Goal: Task Accomplishment & Management: Manage account settings

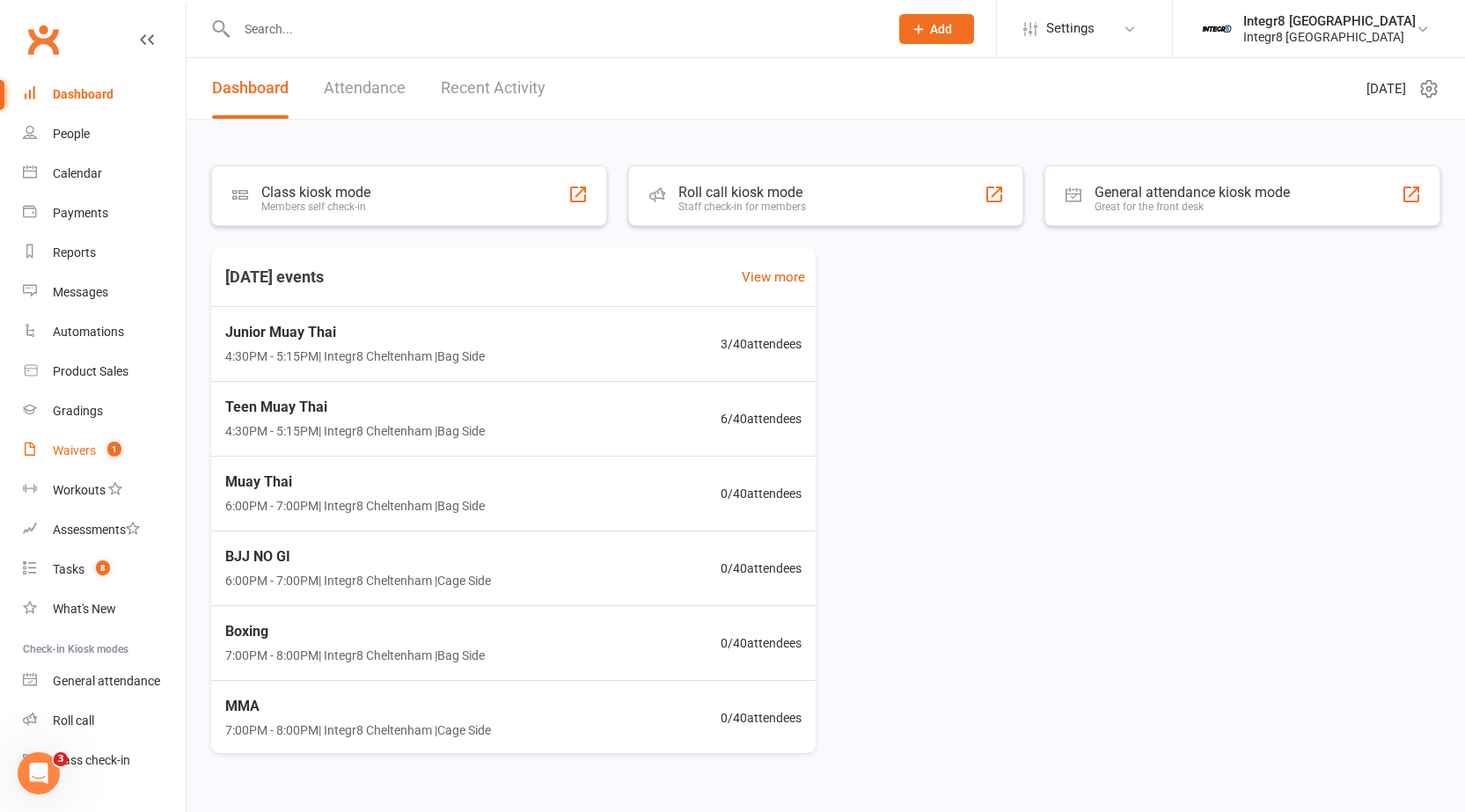
click at [133, 450] on link "Waivers 1" at bounding box center [104, 451] width 163 height 40
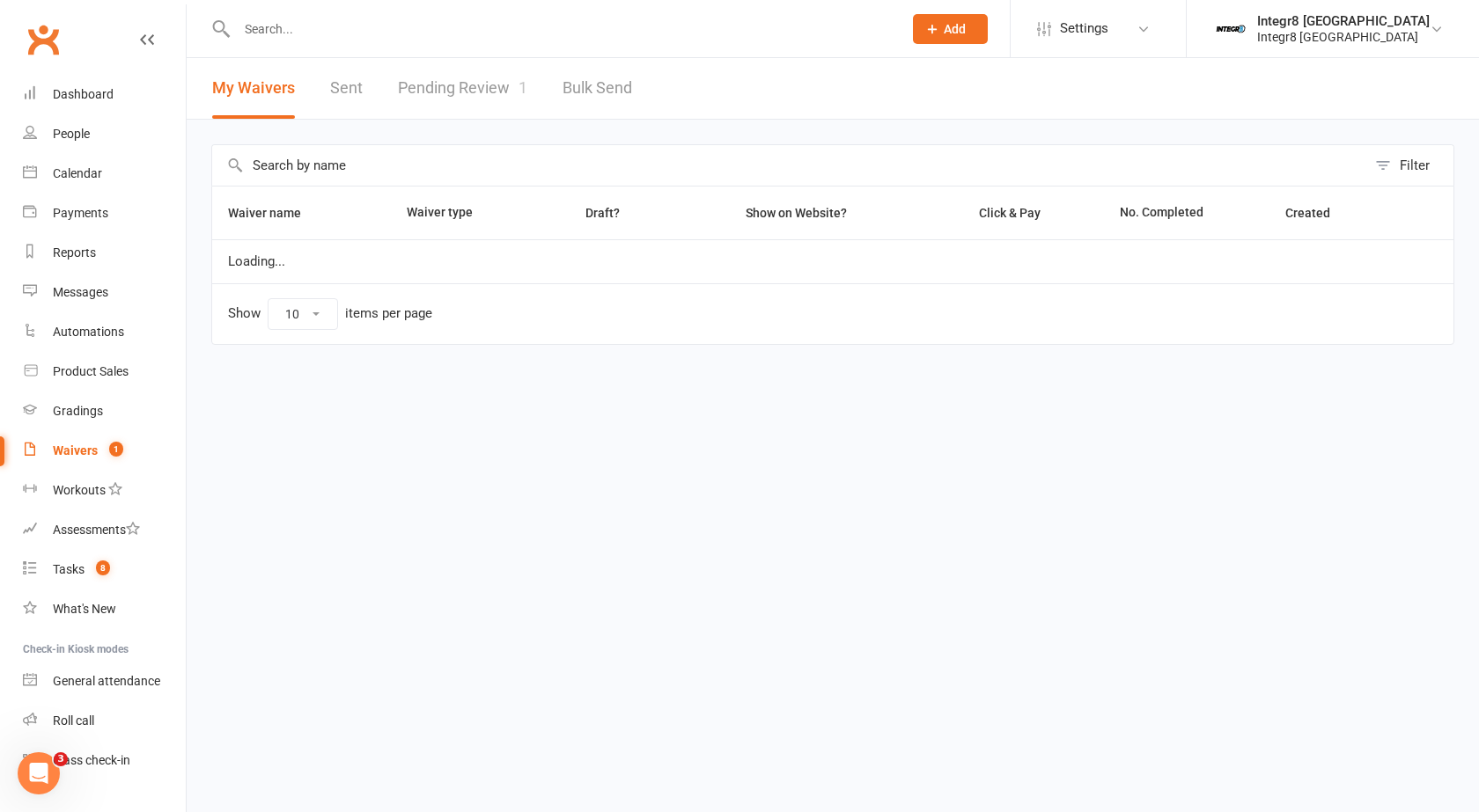
click at [482, 110] on link "Pending Review 1" at bounding box center [462, 88] width 129 height 61
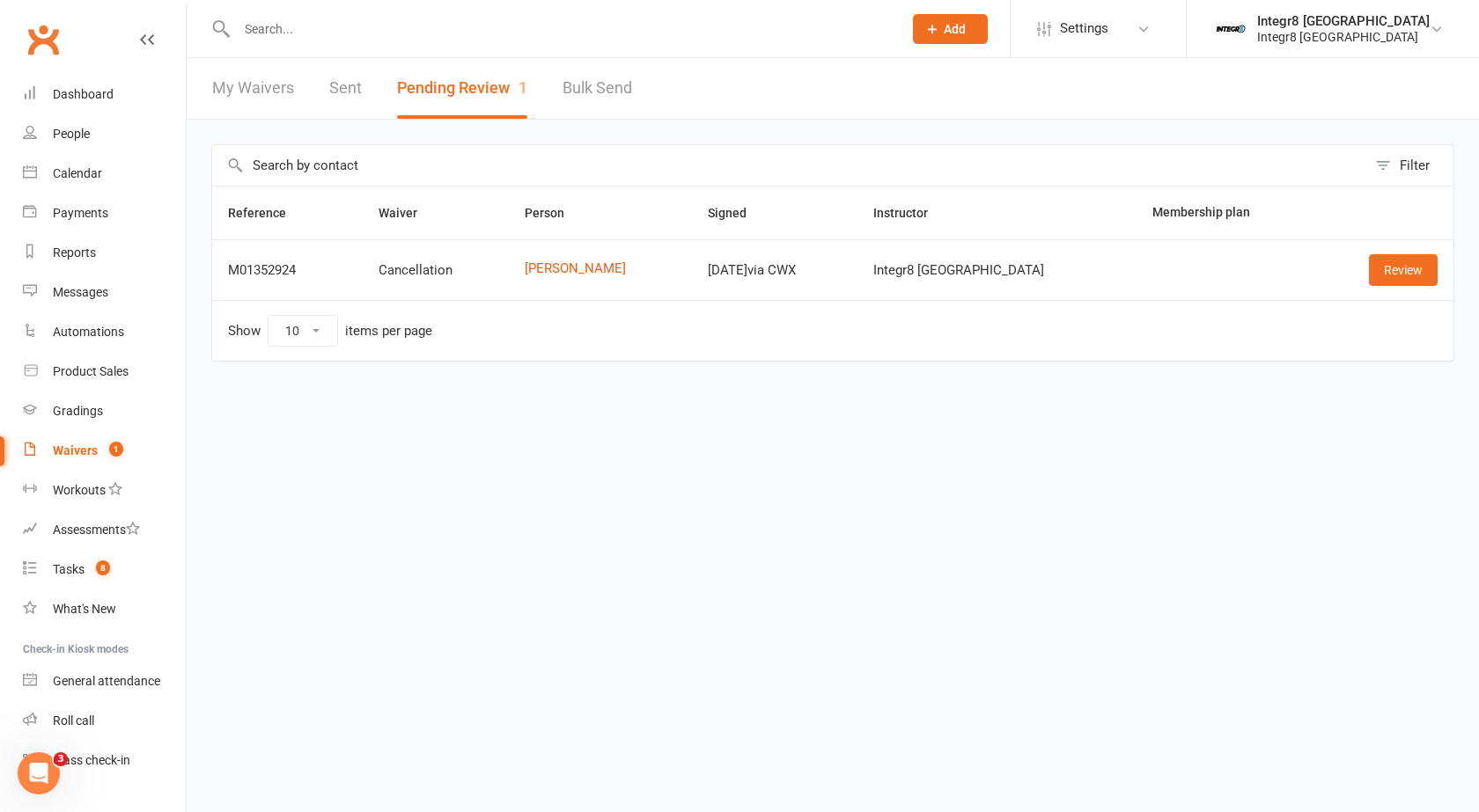
click at [336, 35] on input "text" at bounding box center [561, 28] width 659 height 25
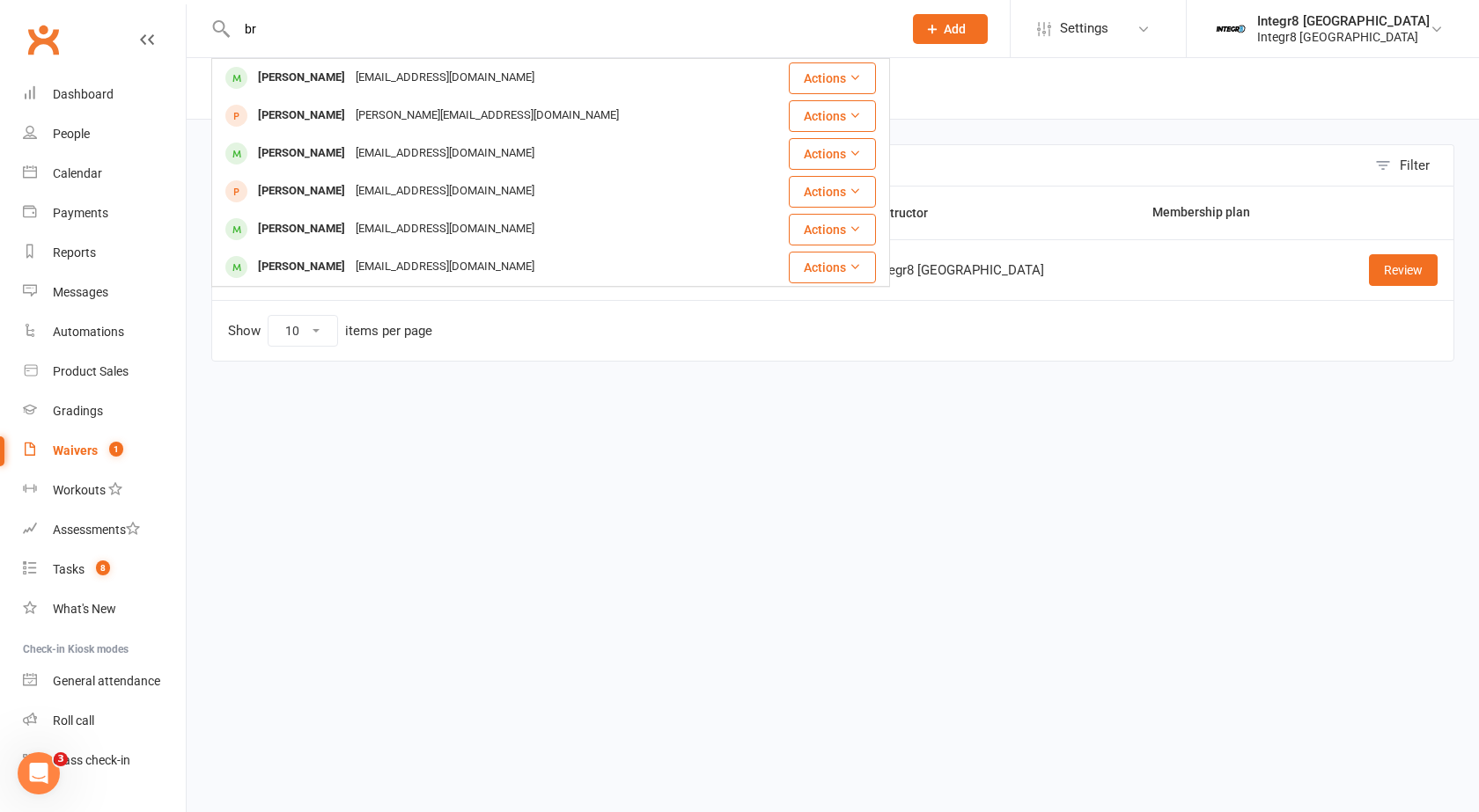
type input "b"
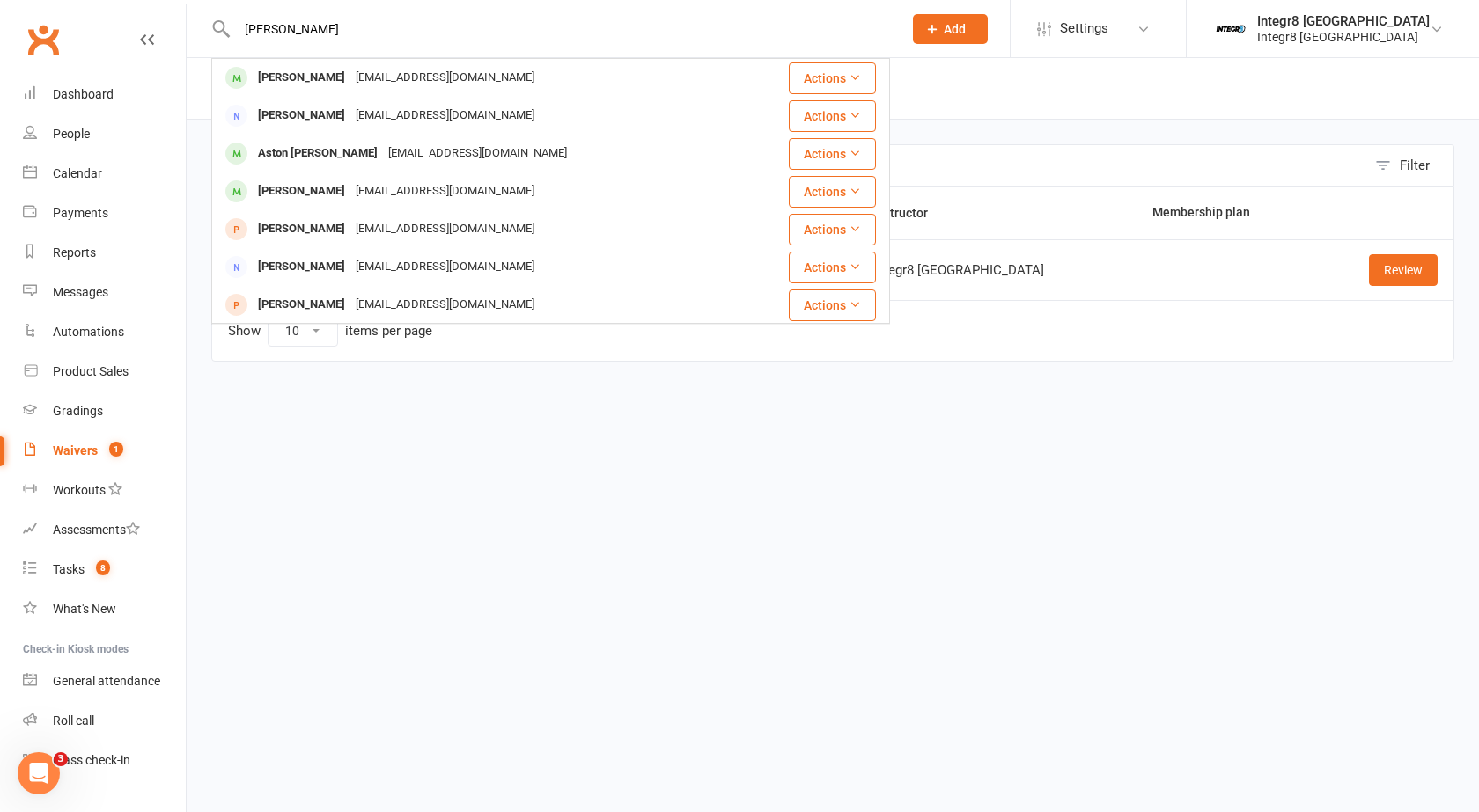
type input "[PERSON_NAME]"
click at [323, 82] on div "[PERSON_NAME]" at bounding box center [302, 78] width 98 height 25
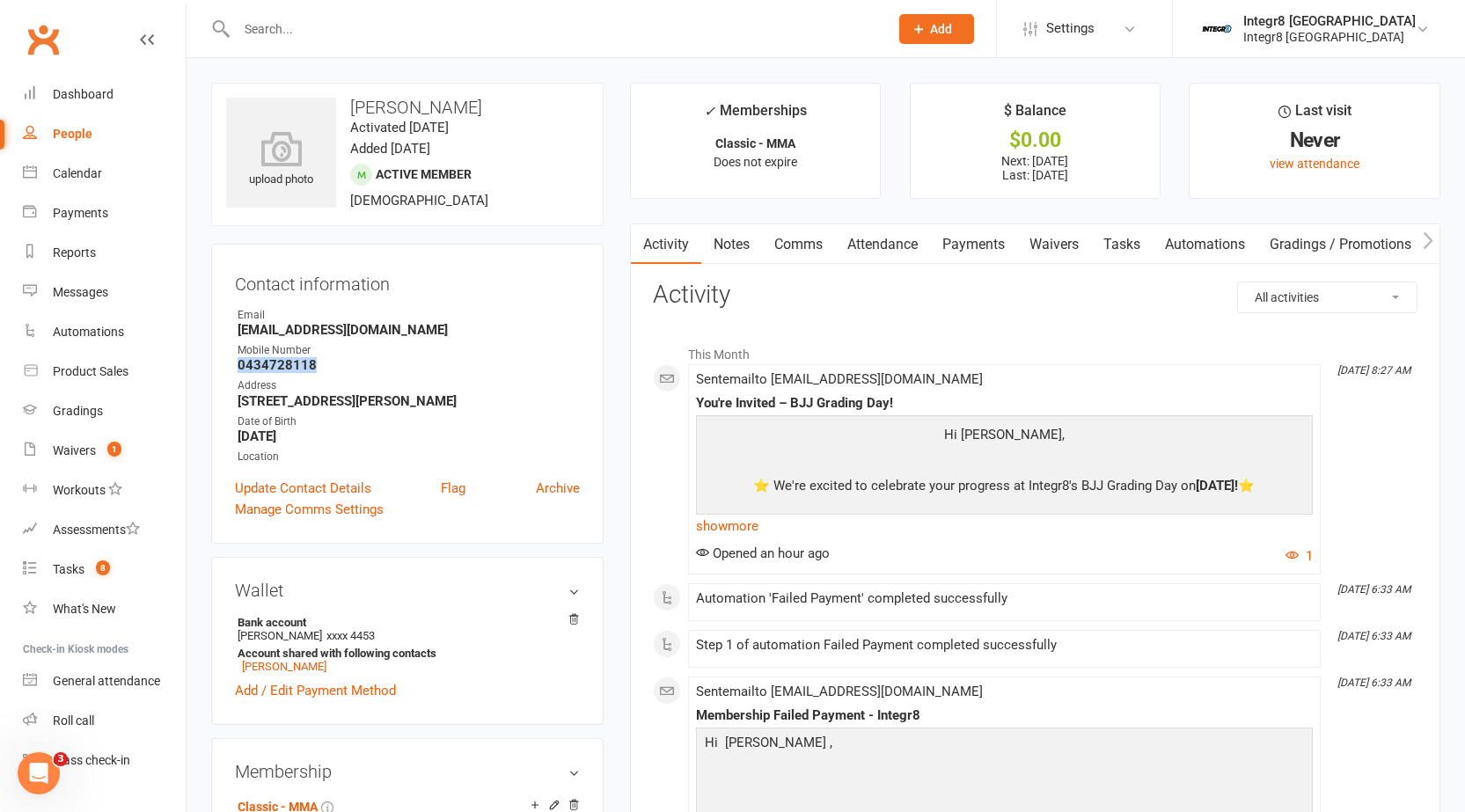
drag, startPoint x: 319, startPoint y: 359, endPoint x: 240, endPoint y: 369, distance: 79.6
click at [240, 369] on strong "0434728118" at bounding box center [409, 364] width 342 height 15
click at [247, 365] on strong "0434728118" at bounding box center [409, 364] width 342 height 15
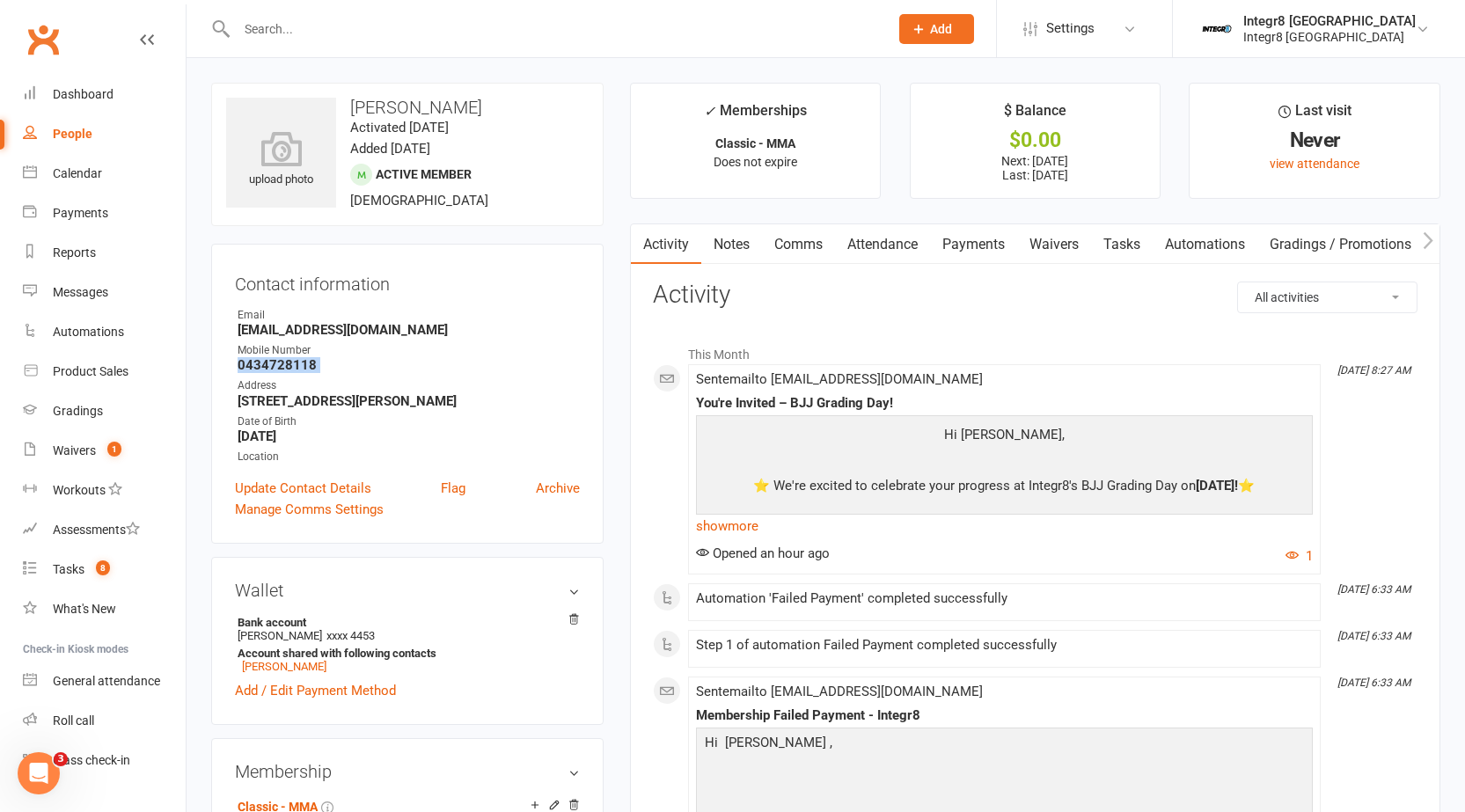
click at [297, 360] on strong "0434728118" at bounding box center [409, 364] width 342 height 15
click at [311, 359] on strong "0434728118" at bounding box center [409, 364] width 342 height 15
click at [288, 364] on strong "0434728118" at bounding box center [409, 364] width 342 height 15
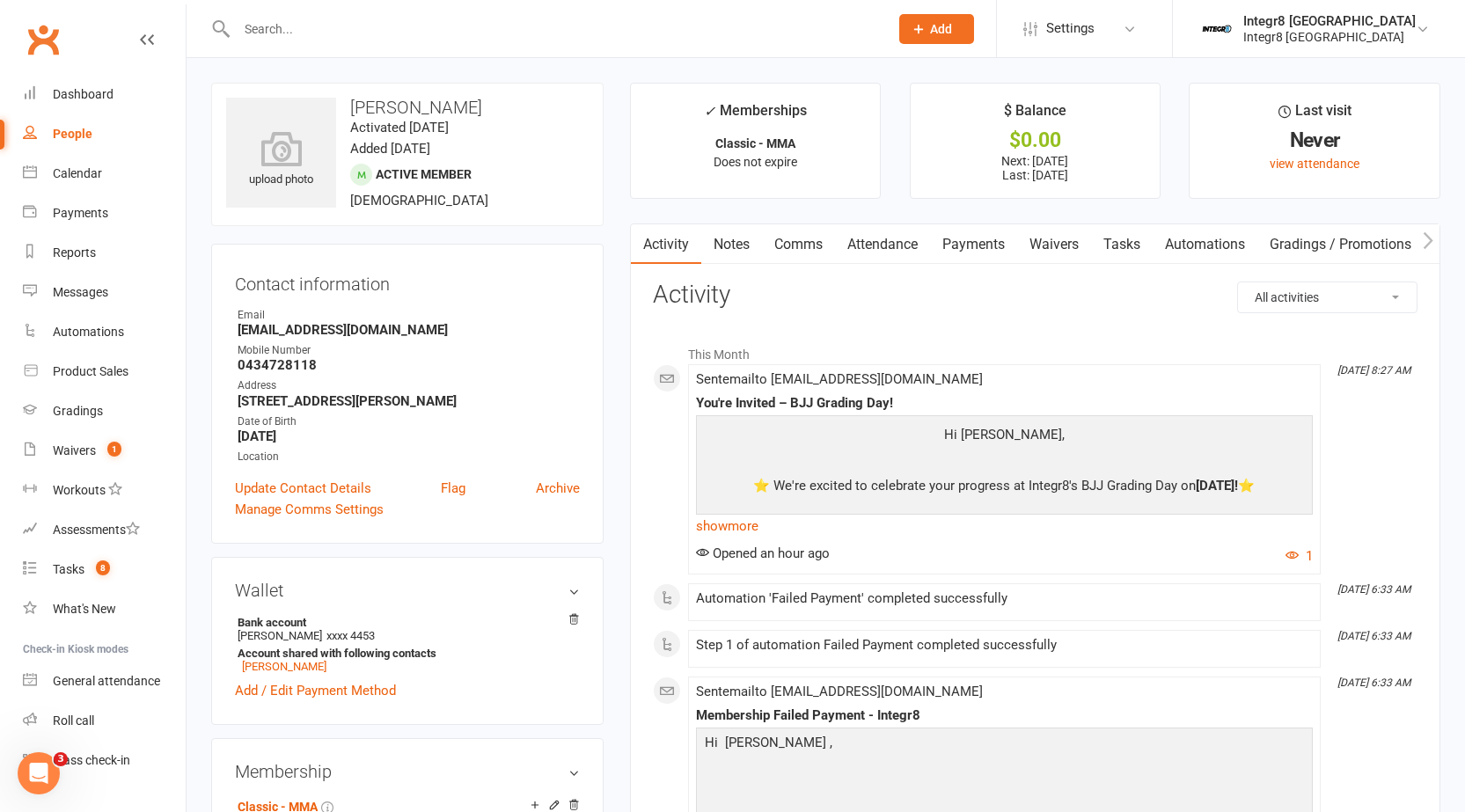
click at [351, 351] on div "Mobile Number" at bounding box center [409, 351] width 342 height 16
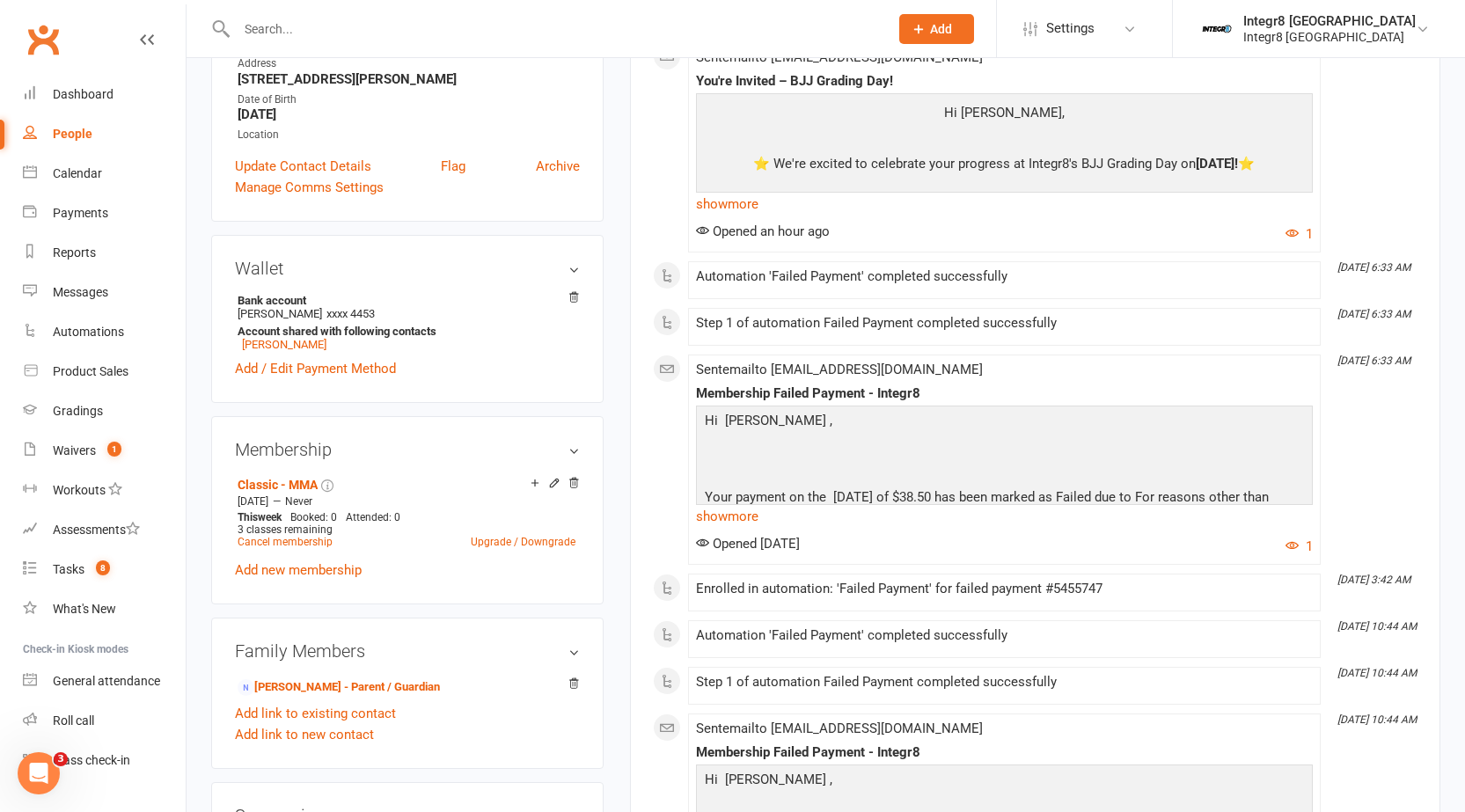
scroll to position [352, 0]
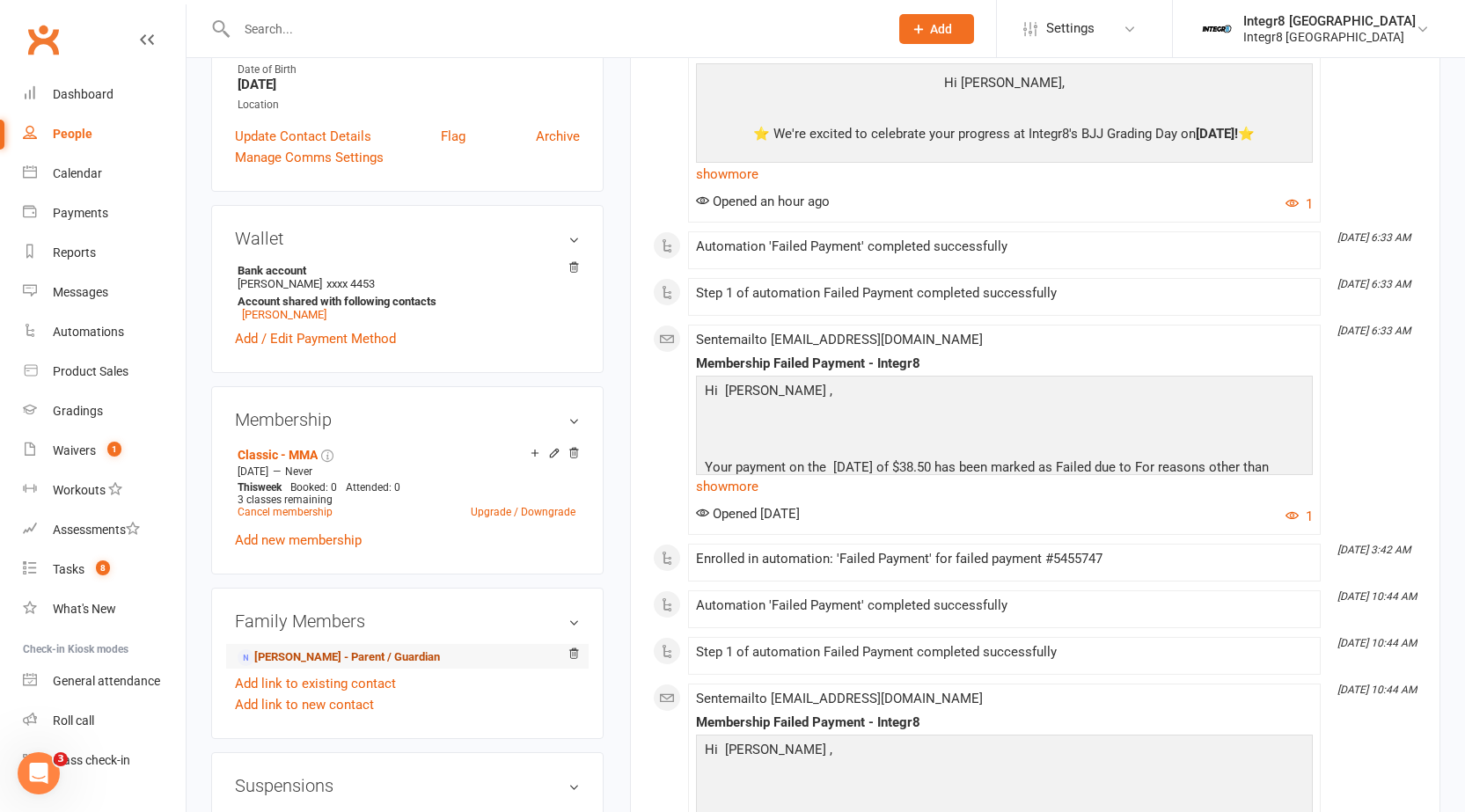
click at [299, 653] on link "[PERSON_NAME] - Parent / Guardian" at bounding box center [339, 658] width 203 height 18
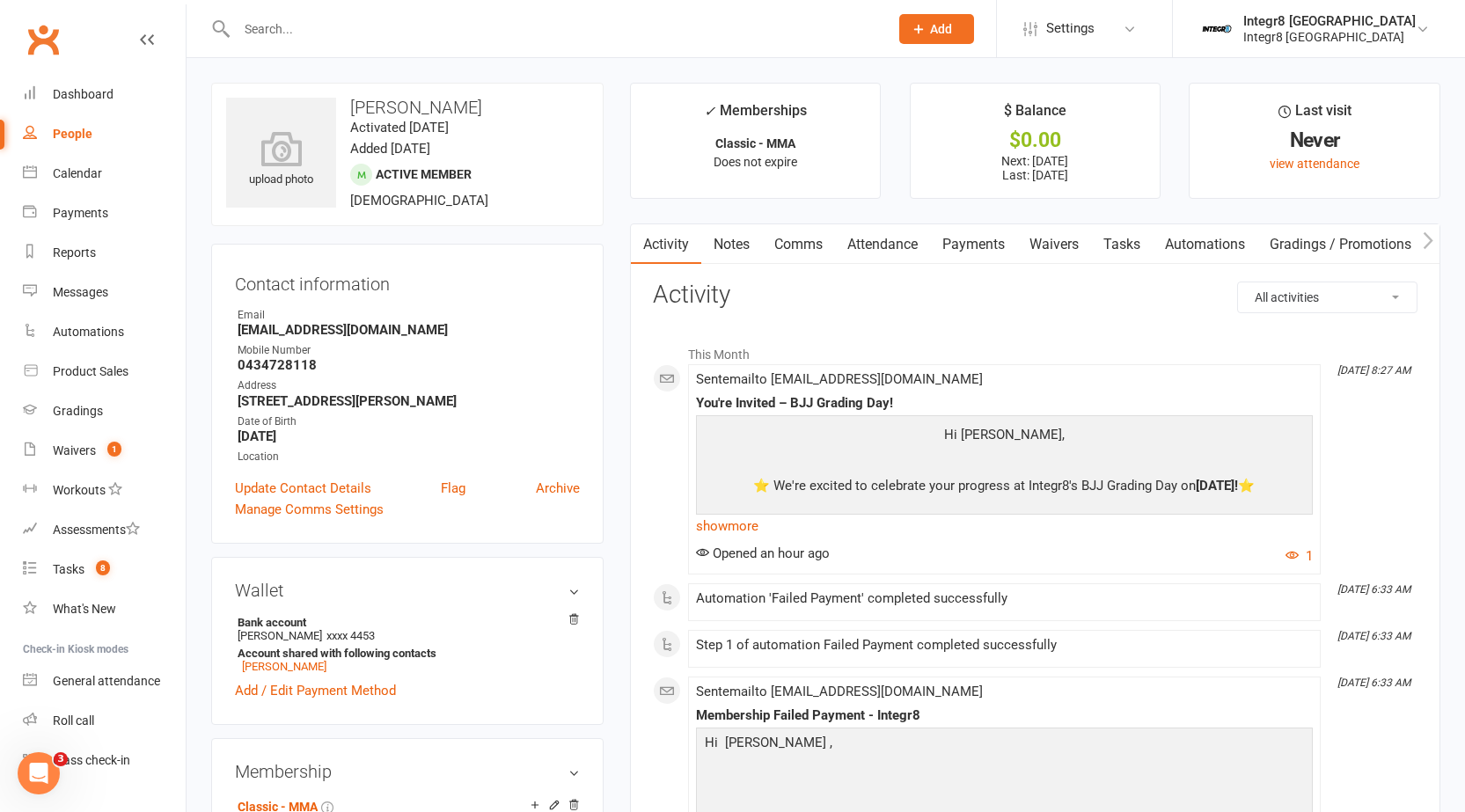
click at [301, 365] on strong "0434728118" at bounding box center [409, 364] width 342 height 15
click at [338, 349] on div "Mobile Number" at bounding box center [409, 351] width 342 height 16
click at [747, 253] on link "Notes" at bounding box center [731, 244] width 61 height 41
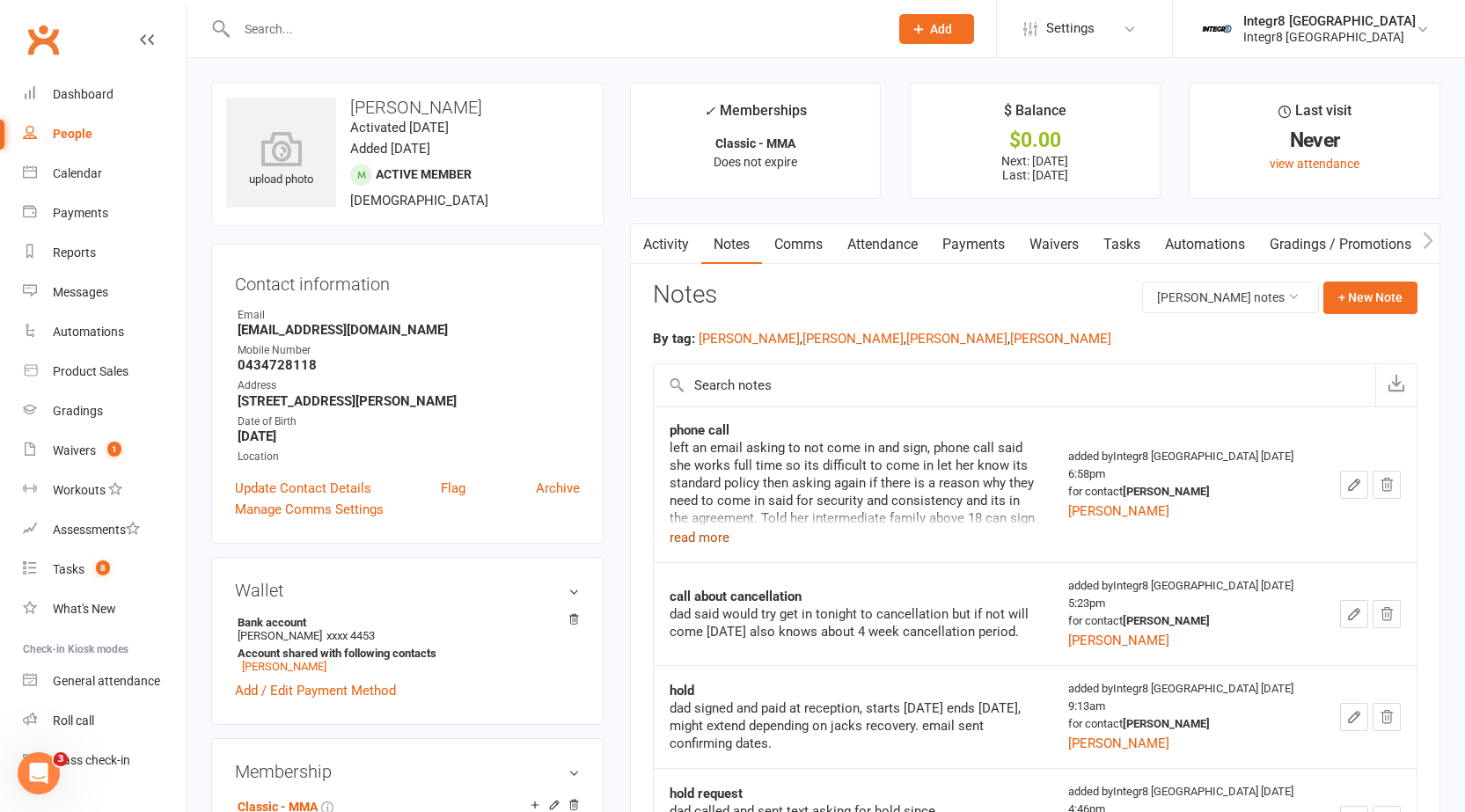
click at [717, 534] on button "read more" at bounding box center [699, 537] width 60 height 21
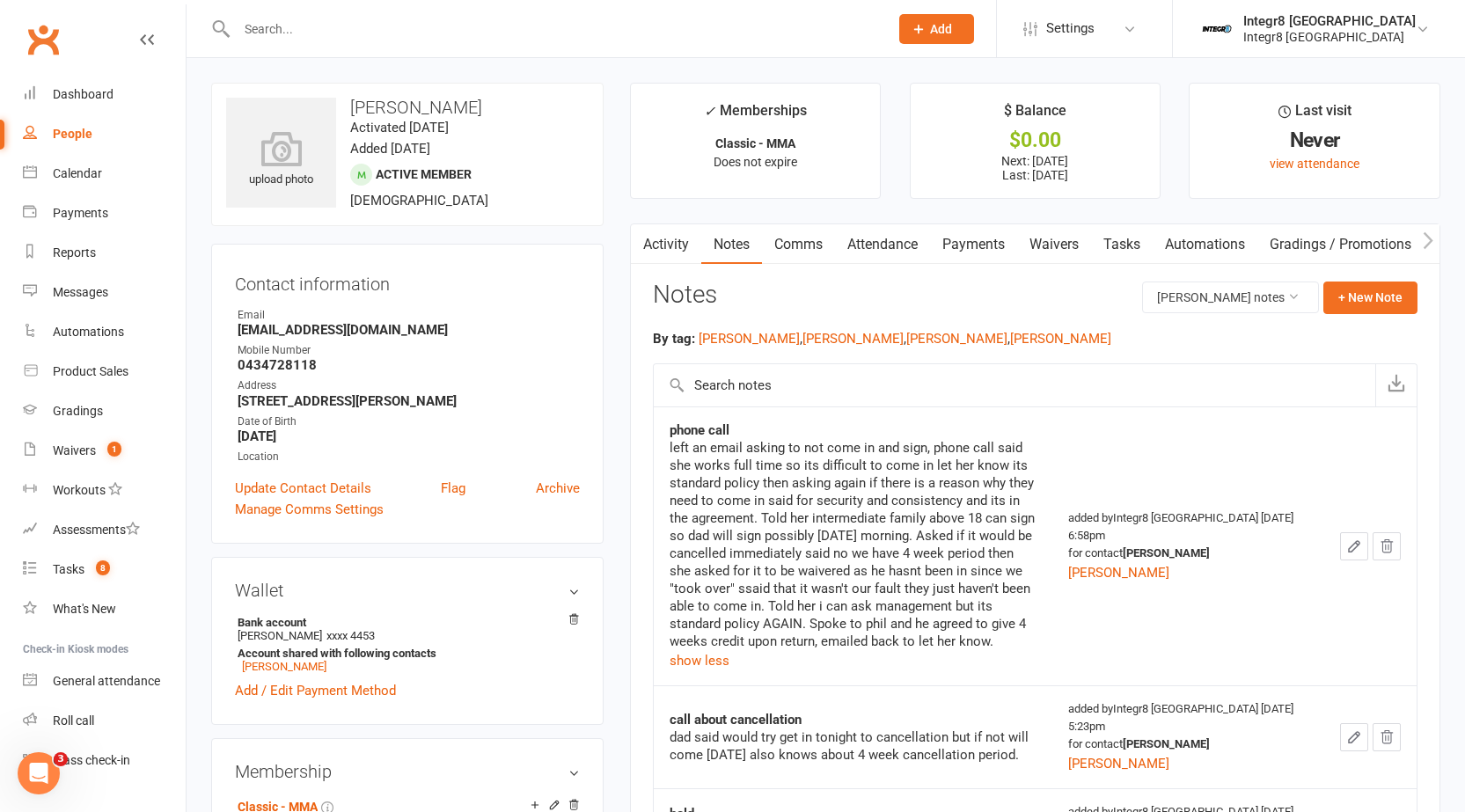
click at [337, 27] on input "text" at bounding box center [554, 28] width 645 height 25
type input "2"
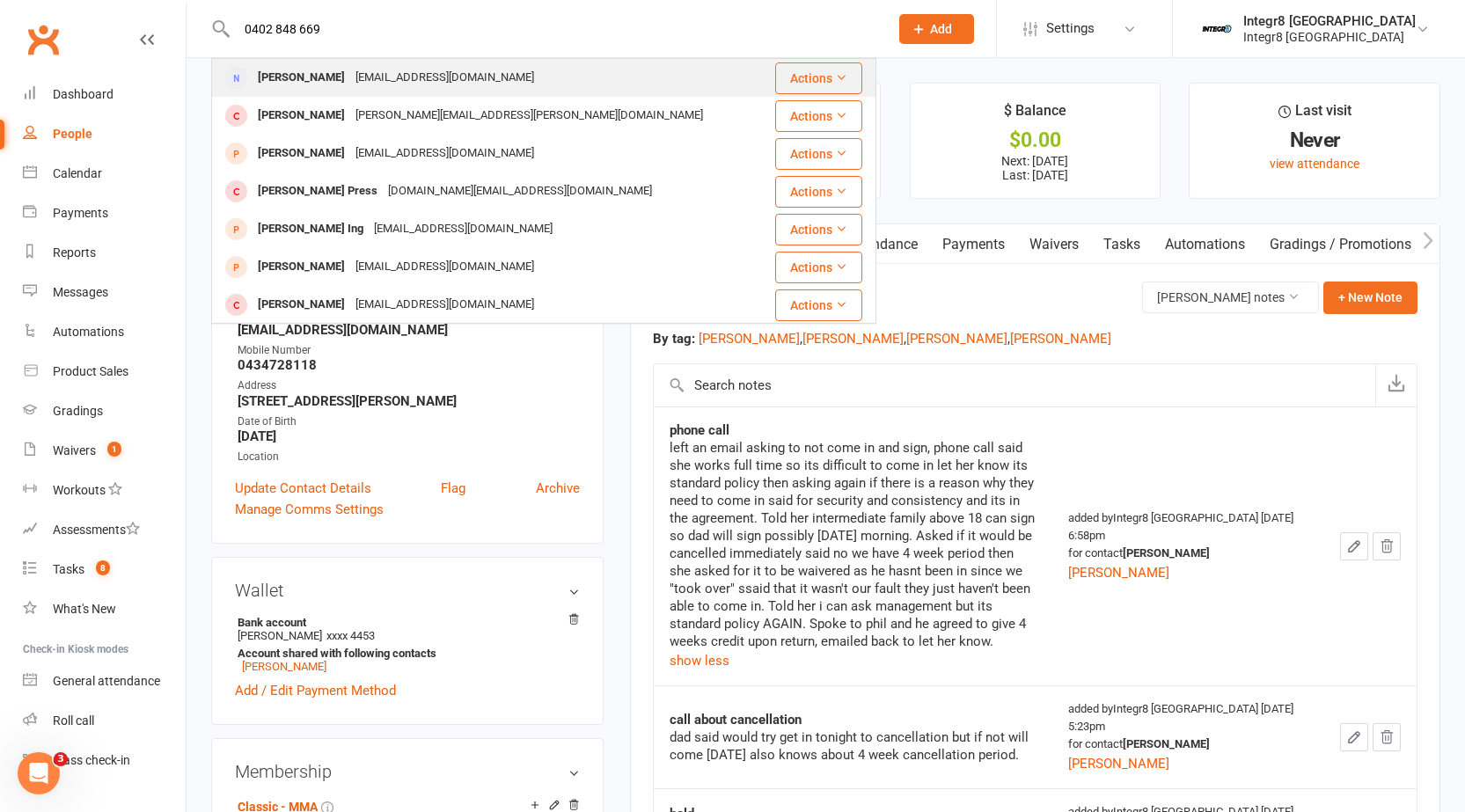
type input "0402 848 669"
click at [356, 85] on div "[EMAIL_ADDRESS][DOMAIN_NAME]" at bounding box center [445, 78] width 189 height 25
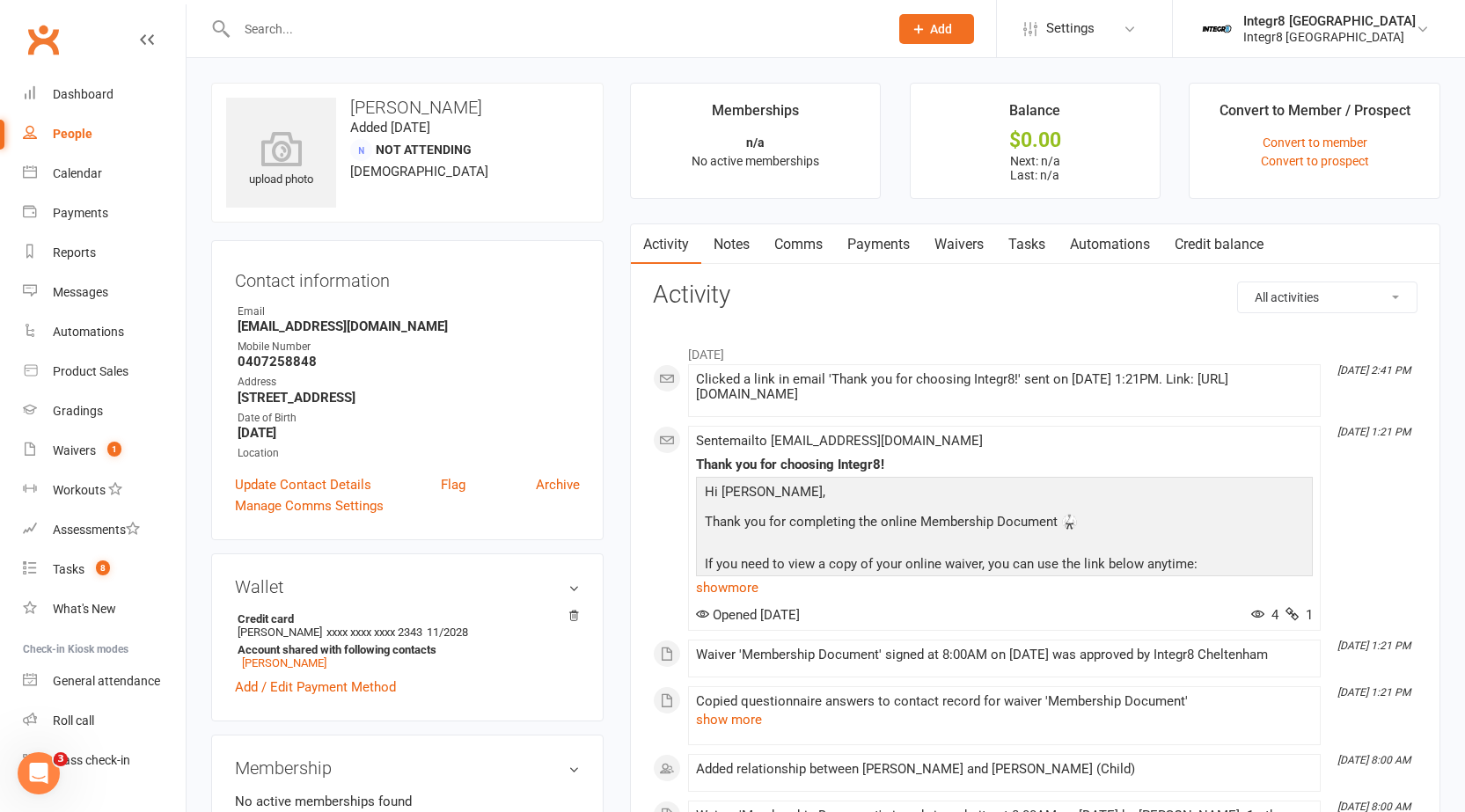
click at [404, 34] on input "text" at bounding box center [554, 28] width 645 height 25
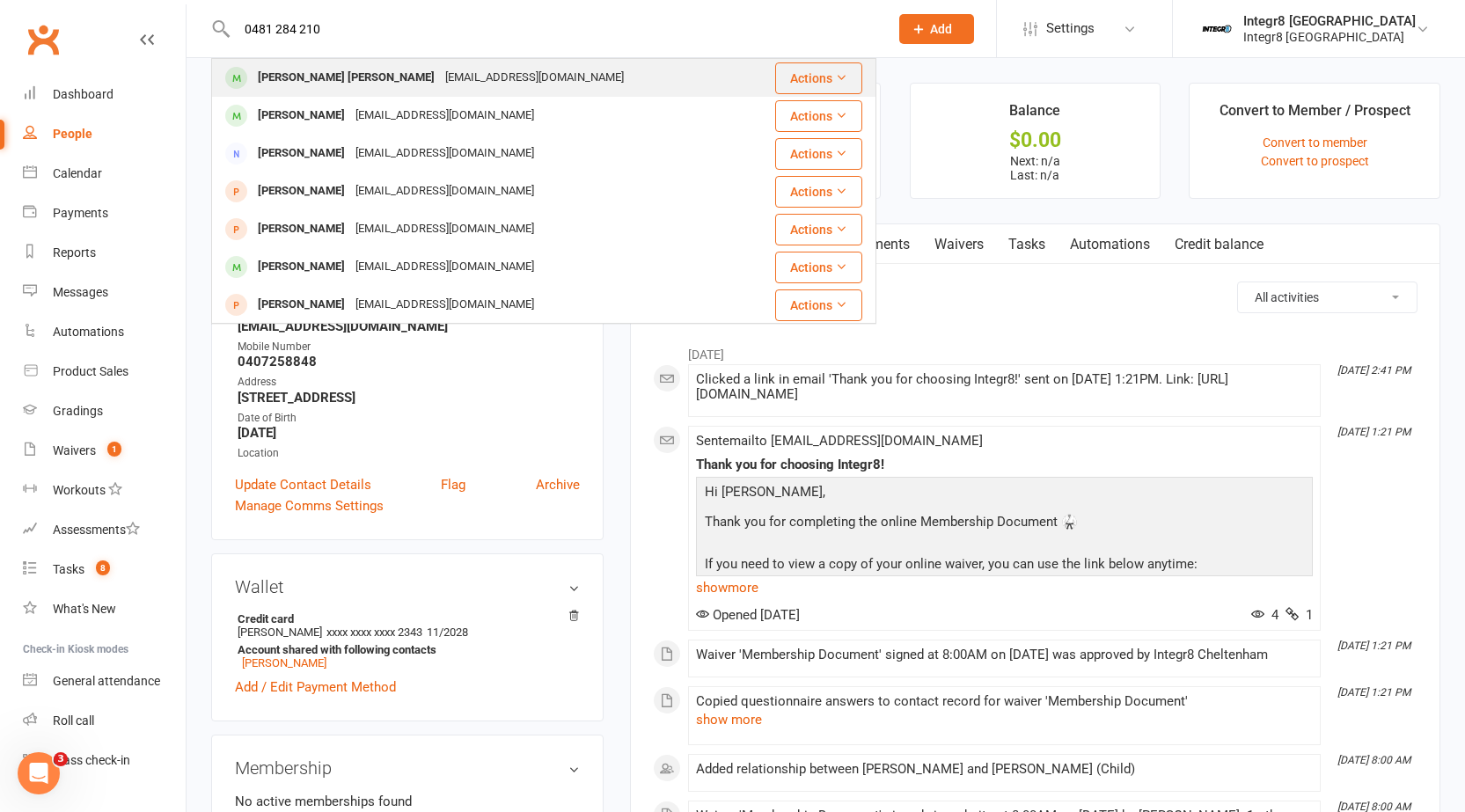
type input "0481 284 210"
click at [440, 81] on div "[EMAIL_ADDRESS][DOMAIN_NAME]" at bounding box center [534, 78] width 189 height 25
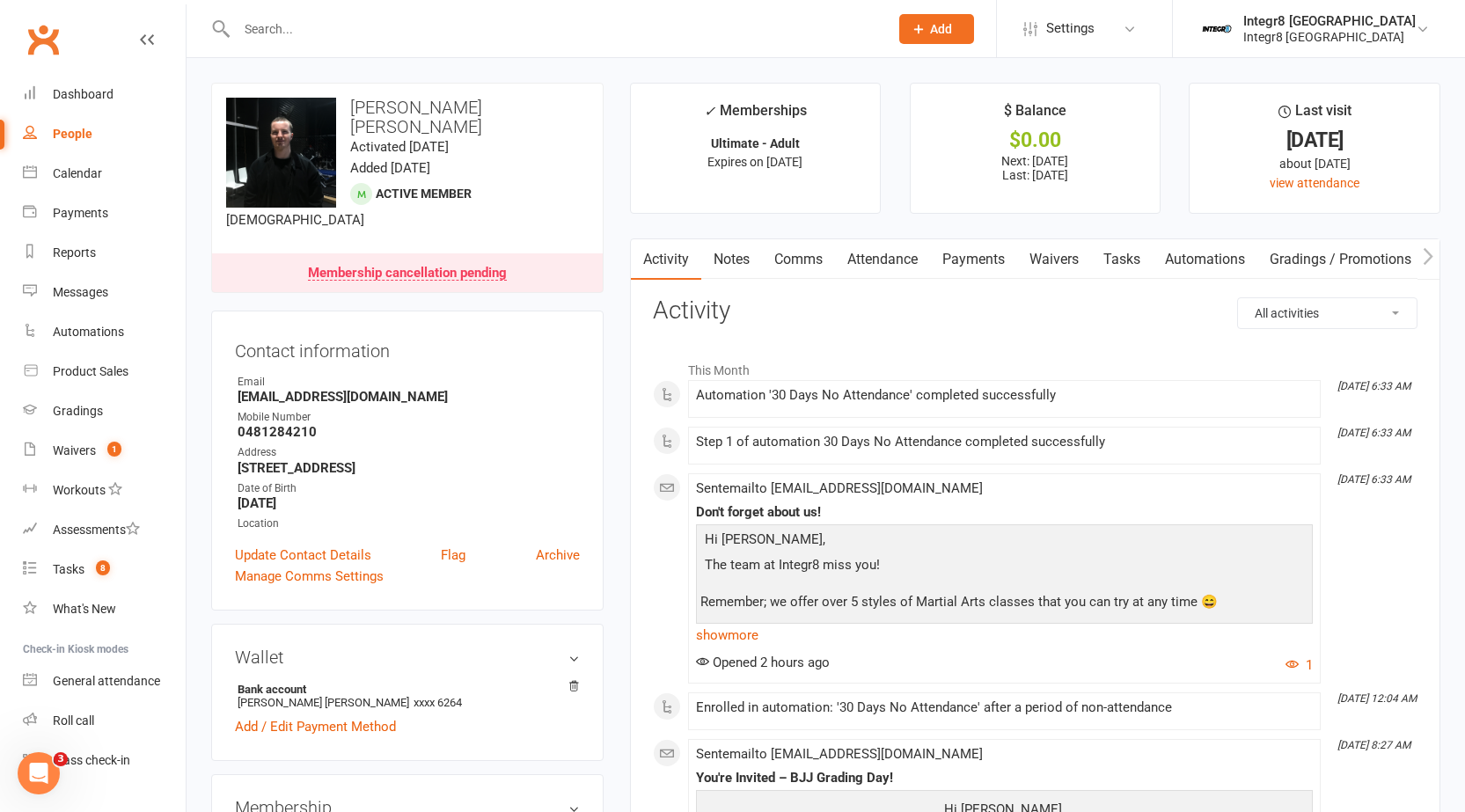
click at [708, 262] on link "Notes" at bounding box center [731, 260] width 61 height 41
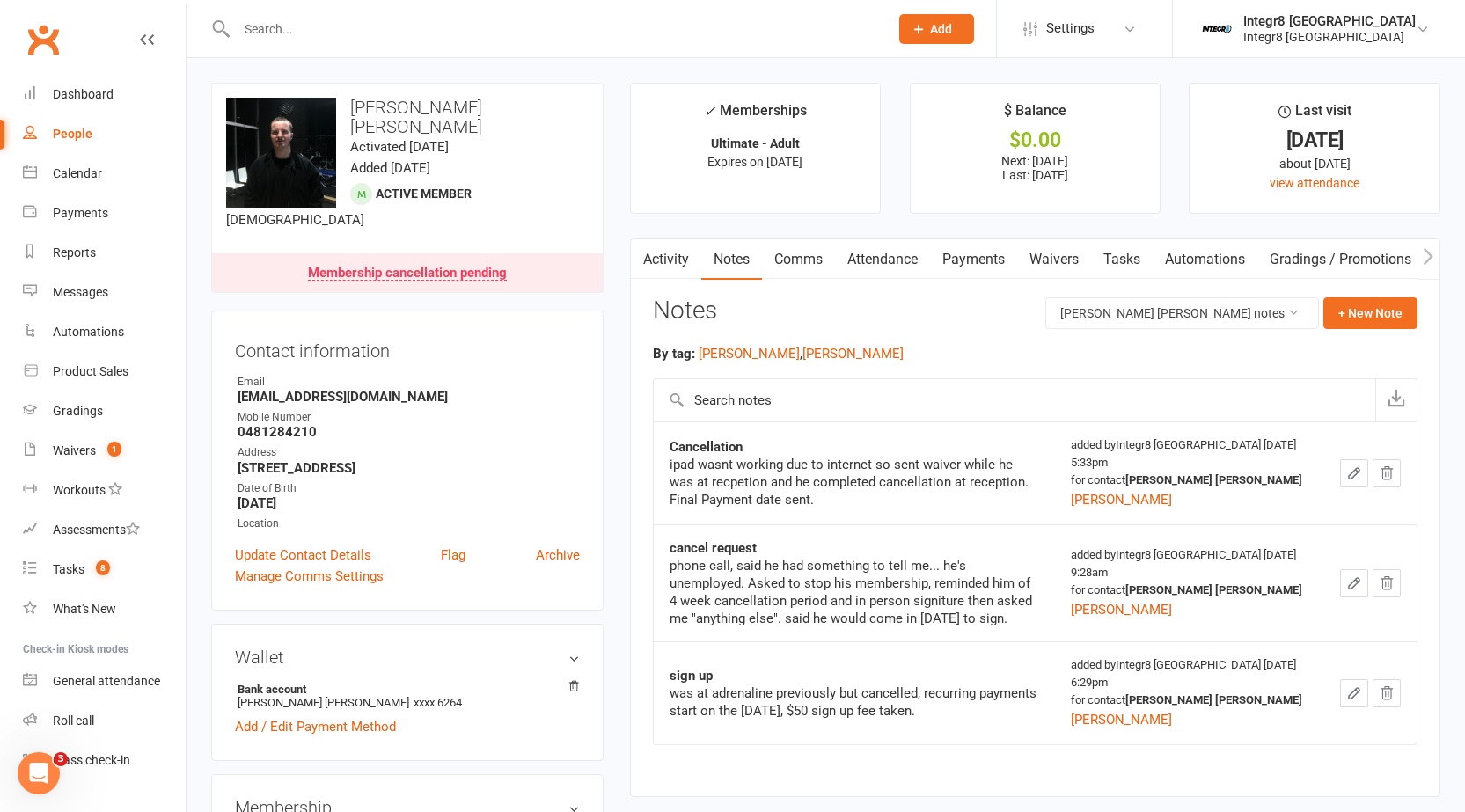
click at [482, 28] on input "text" at bounding box center [554, 28] width 645 height 25
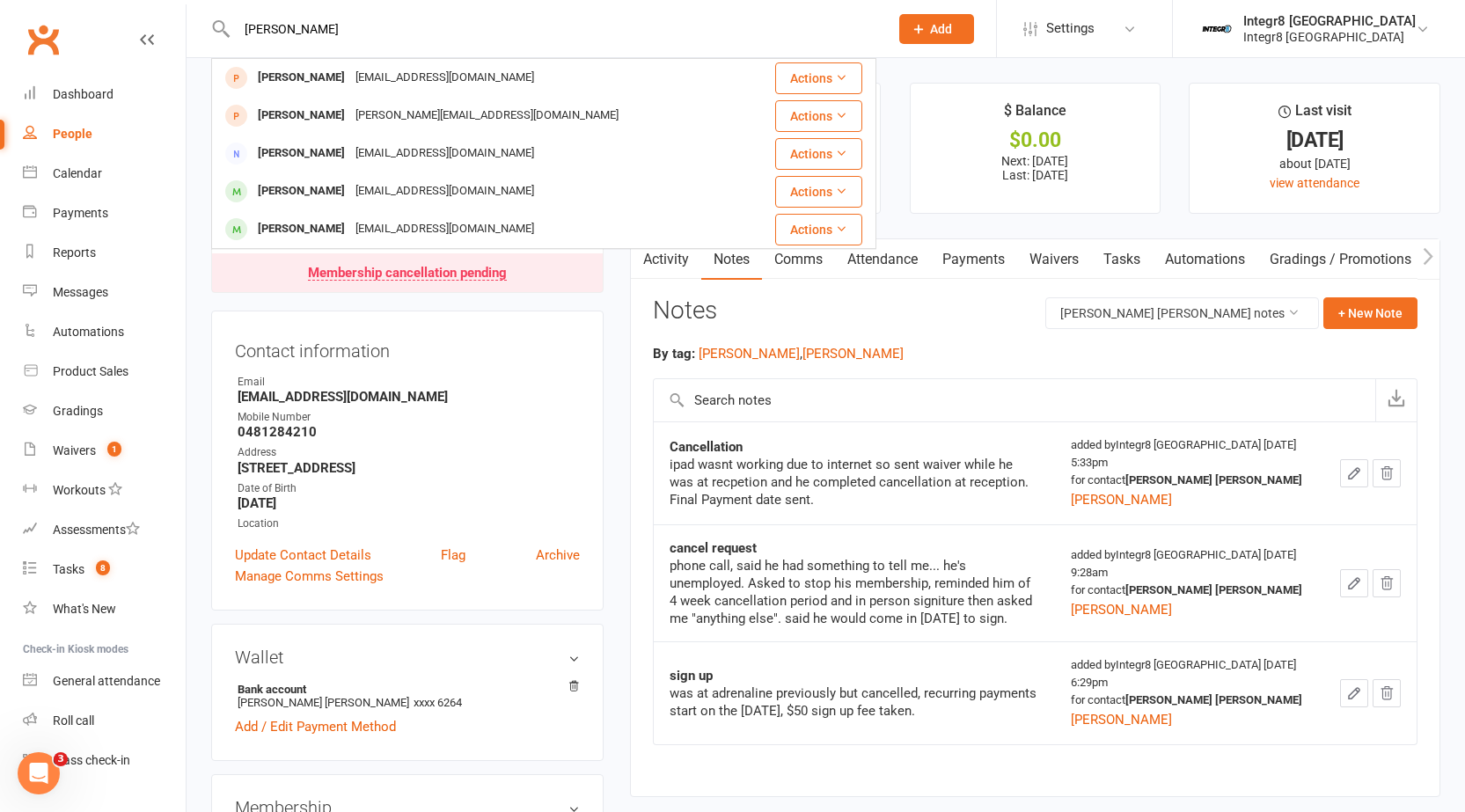
drag, startPoint x: 277, startPoint y: 24, endPoint x: 226, endPoint y: 31, distance: 51.5
click at [226, 31] on div "[PERSON_NAME] [PERSON_NAME] [EMAIL_ADDRESS][DOMAIN_NAME] Actions [PERSON_NAME] …" at bounding box center [544, 28] width 665 height 57
type input "mcphee"
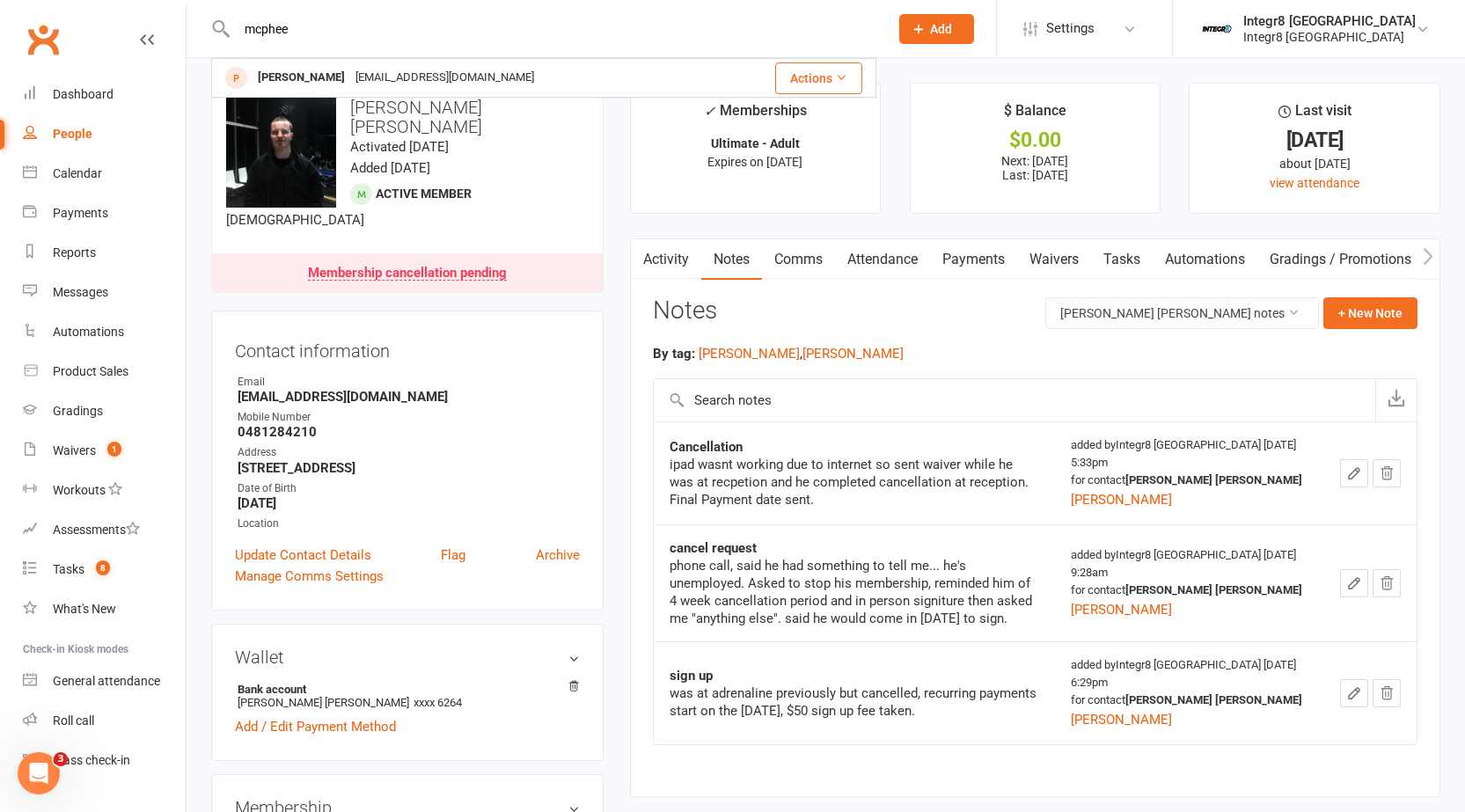
drag, startPoint x: 323, startPoint y: 31, endPoint x: 235, endPoint y: 27, distance: 88.1
click at [235, 27] on input "mcphee" at bounding box center [554, 28] width 645 height 25
click at [261, 39] on input "text" at bounding box center [554, 28] width 645 height 25
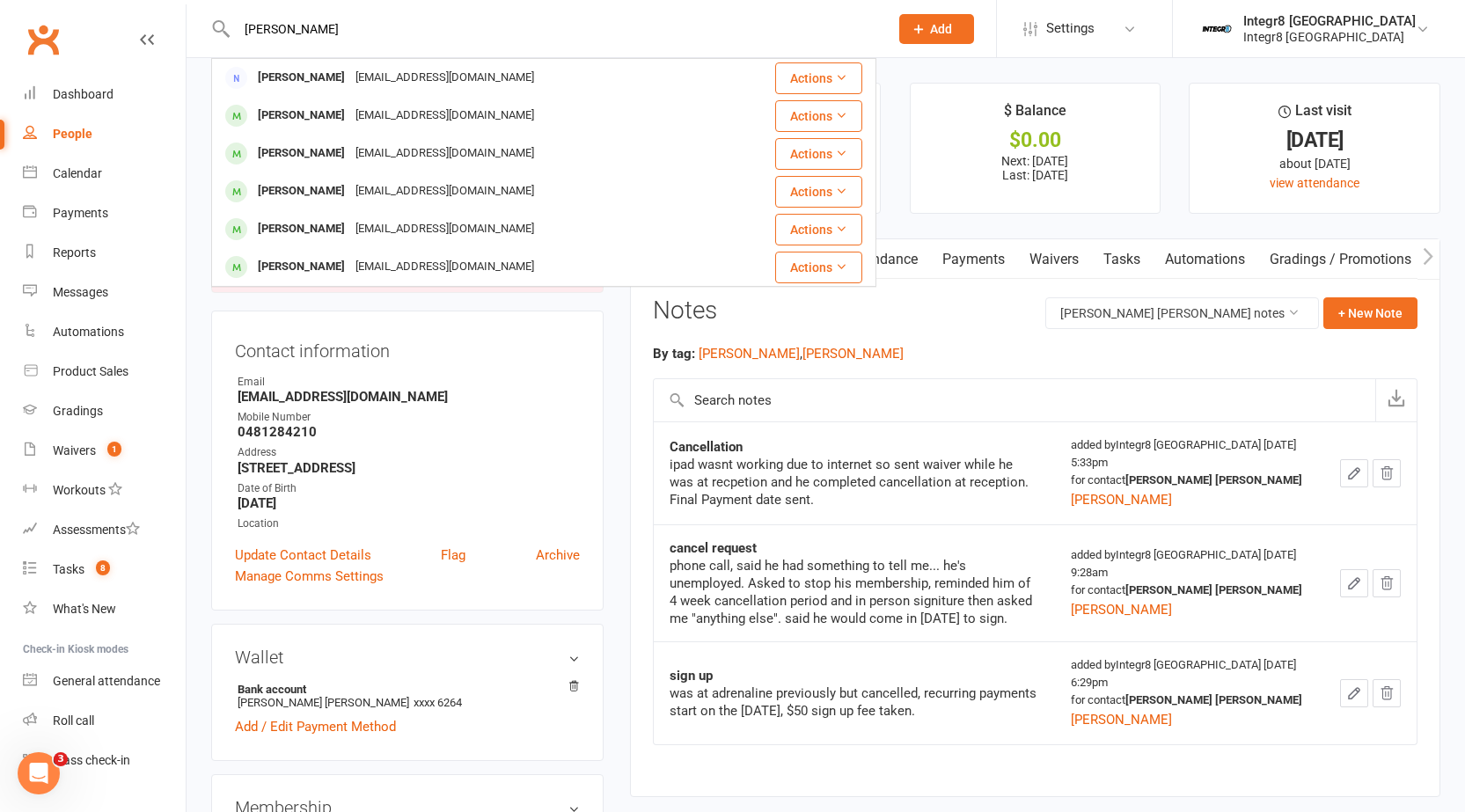
drag, startPoint x: 549, startPoint y: 36, endPoint x: 161, endPoint y: 40, distance: 388.0
click at [161, 5] on header "[PERSON_NAME] [PERSON_NAME][EMAIL_ADDRESS][DOMAIN_NAME] Actions [PERSON_NAME] […" at bounding box center [732, 5] width 1465 height 0
type input "[PERSON_NAME]"
click at [840, 421] on input "text" at bounding box center [1015, 401] width 722 height 43
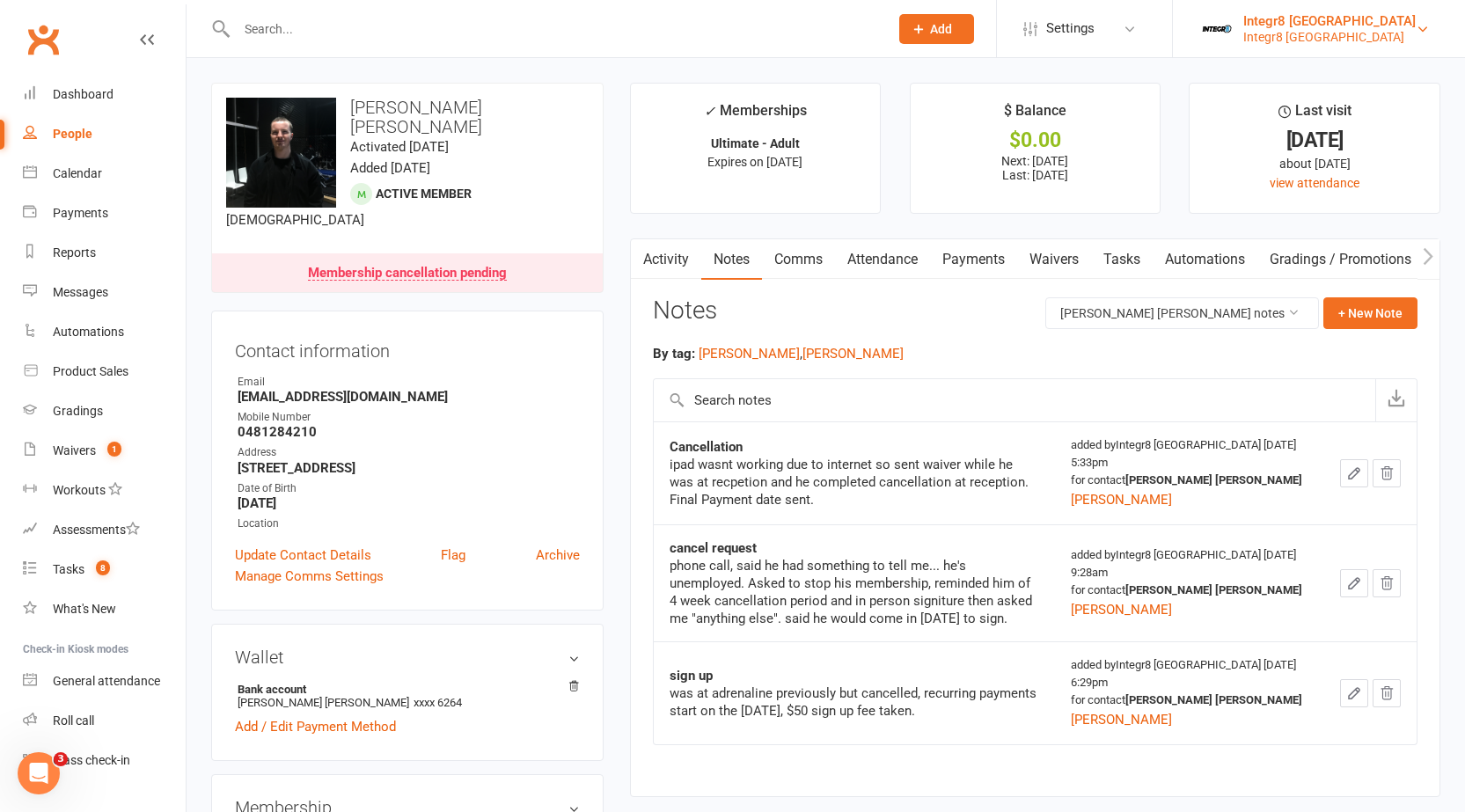
click at [1366, 15] on div "Integr8 [GEOGRAPHIC_DATA]" at bounding box center [1330, 21] width 173 height 15
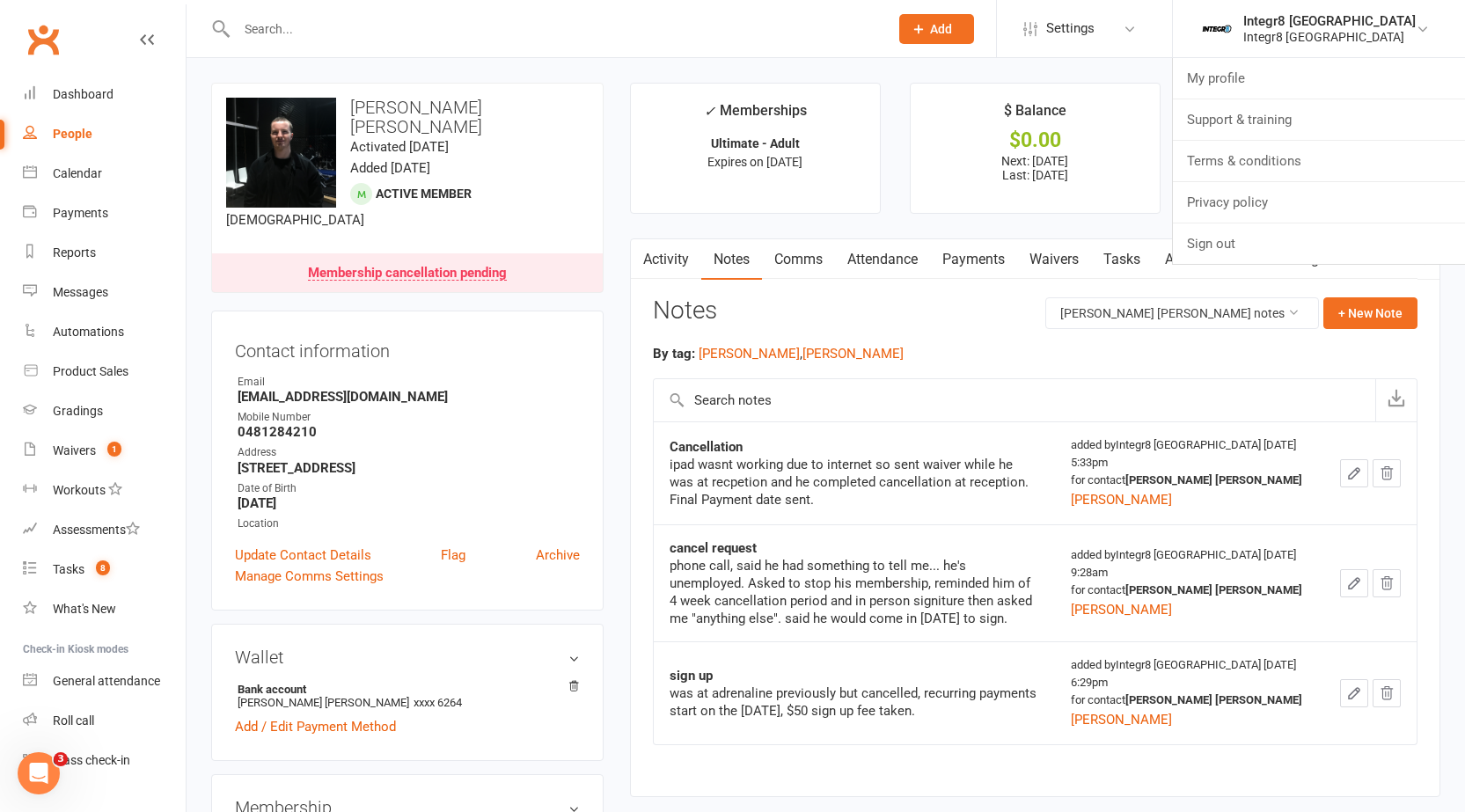
click at [1175, 176] on ul "✓ Memberships Ultimate - Adult Expires on [DATE] $ Balance $0.00 Next: [DATE] L…" at bounding box center [1035, 148] width 810 height 131
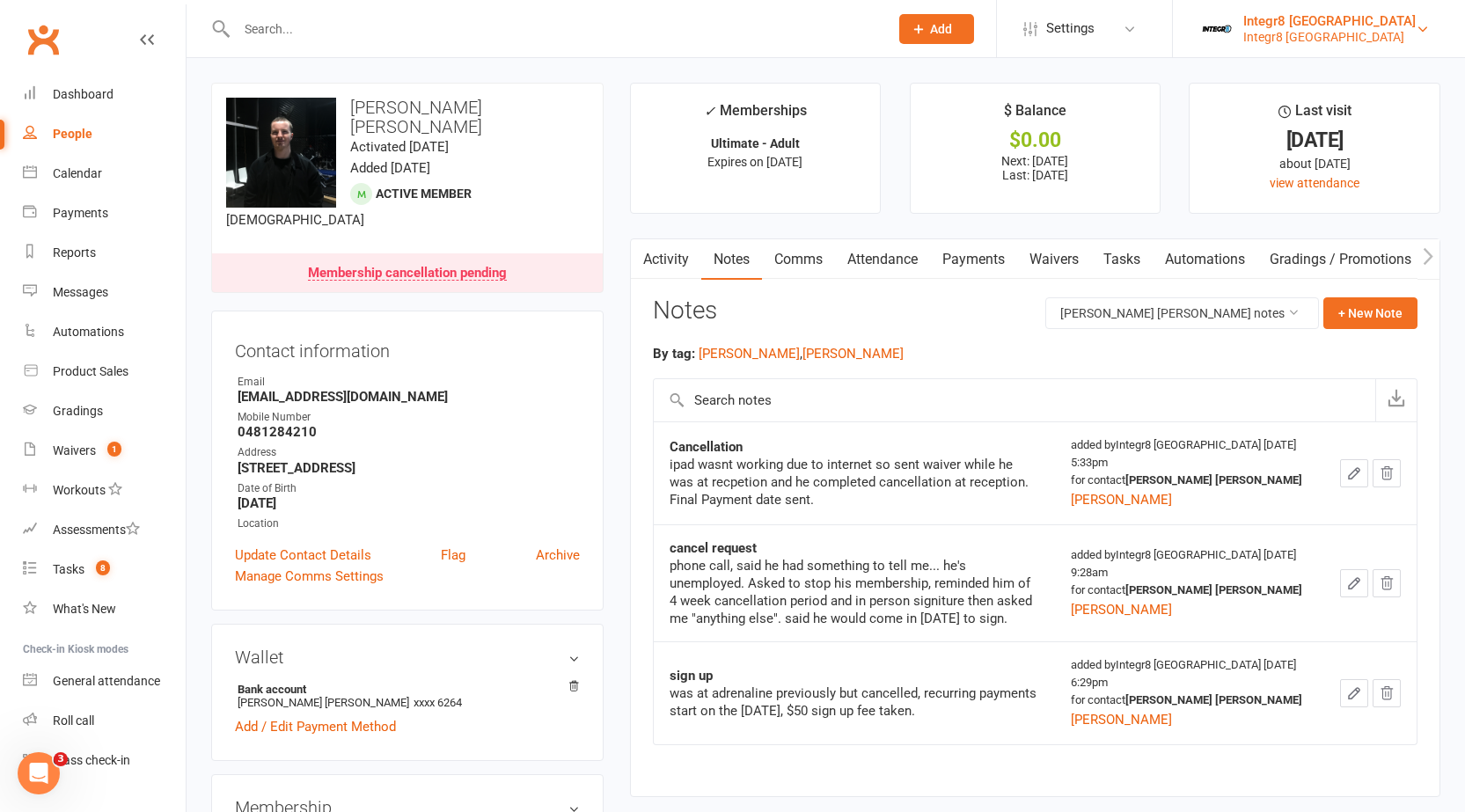
click at [1381, 23] on div "Integr8 [GEOGRAPHIC_DATA]" at bounding box center [1330, 21] width 173 height 15
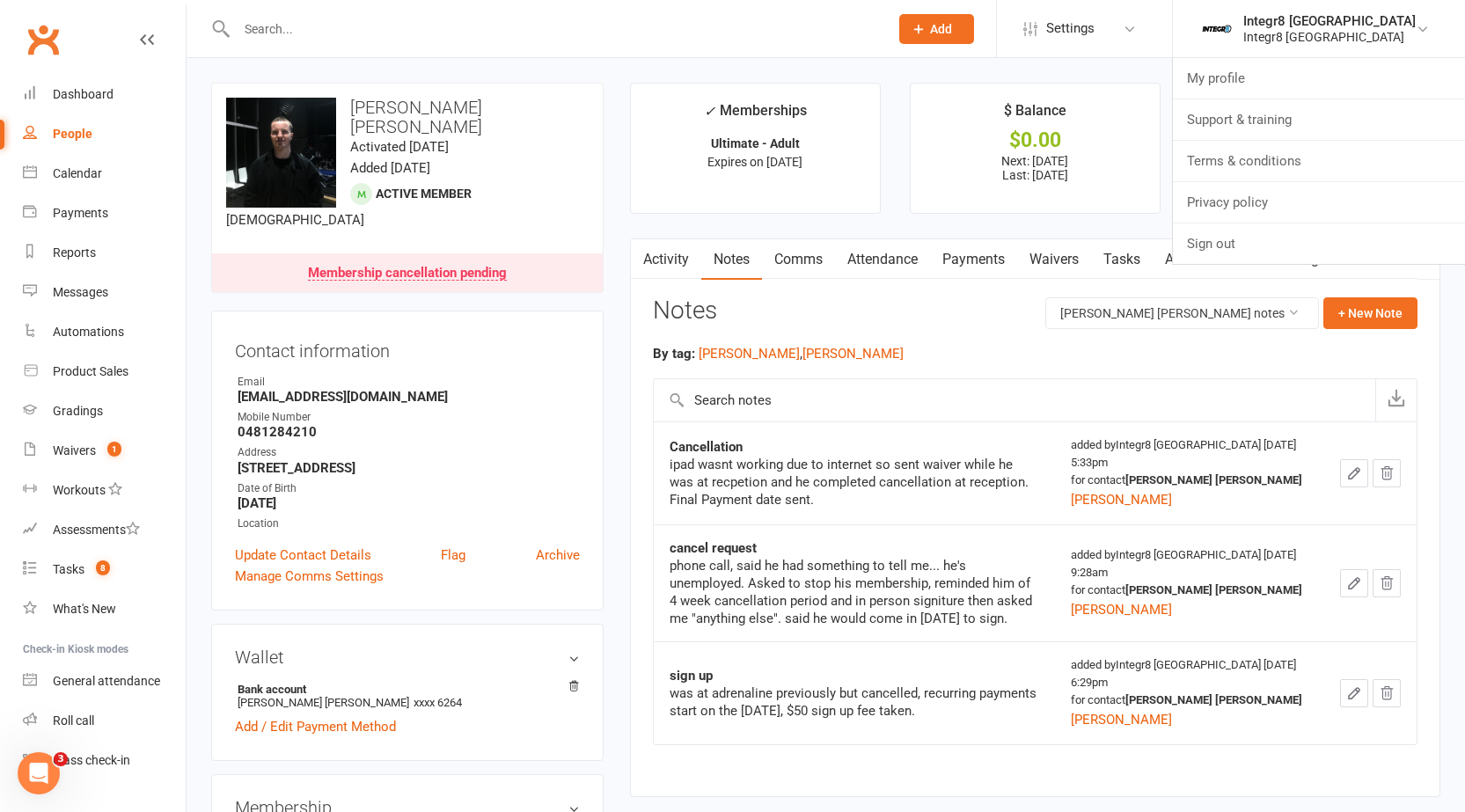
click at [1178, 186] on ul "✓ Memberships Ultimate - Adult Expires on [DATE] $ Balance $0.00 Next: [DATE] L…" at bounding box center [1035, 148] width 810 height 131
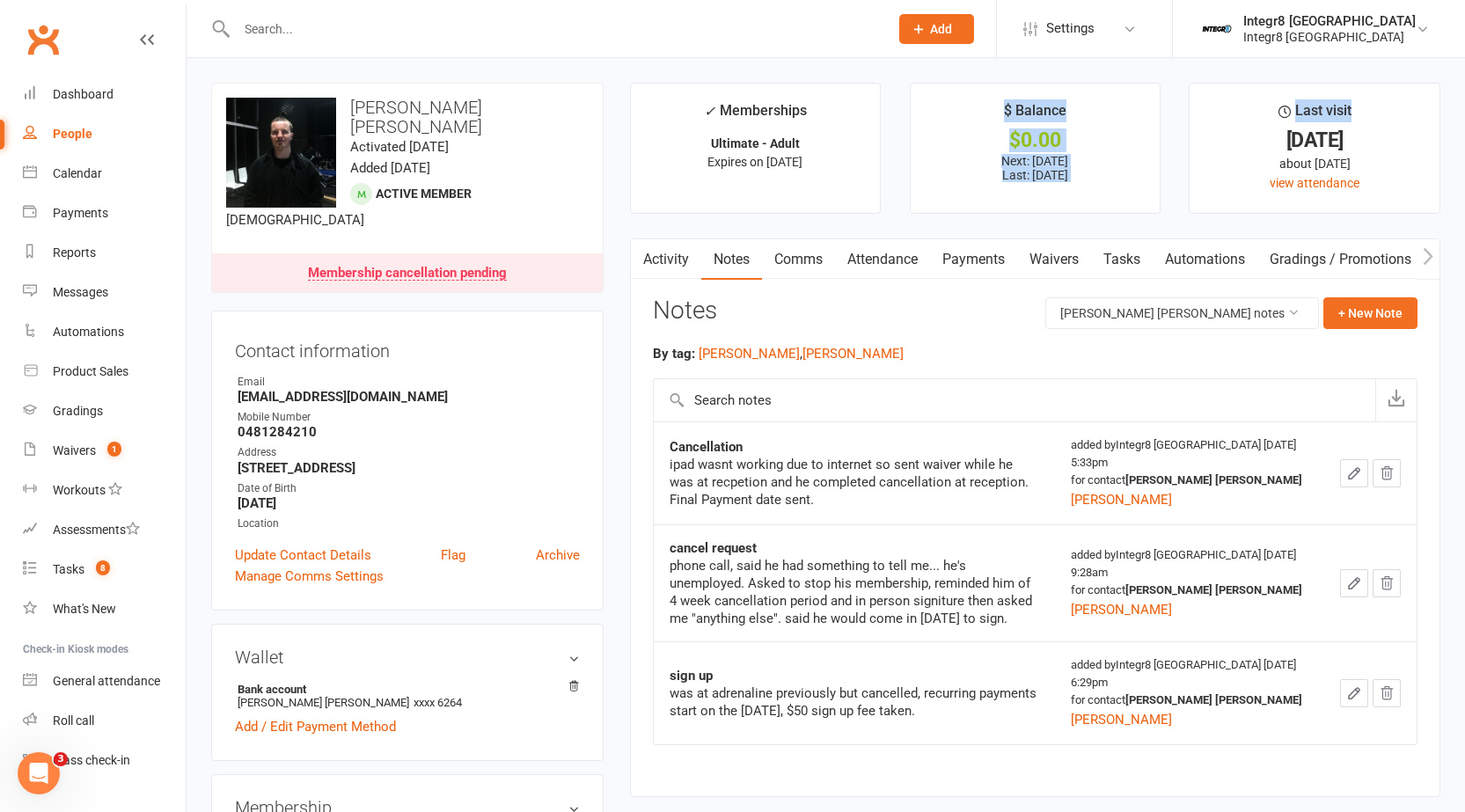
drag, startPoint x: 1177, startPoint y: 137, endPoint x: 980, endPoint y: 96, distance: 201.2
click at [980, 96] on ul "✓ Memberships Ultimate - Adult Expires on [DATE] $ Balance $0.00 Next: [DATE] L…" at bounding box center [1035, 148] width 810 height 131
click at [980, 96] on li "$ Balance $0.00 Next: [DATE] Last: [DATE]" at bounding box center [1035, 148] width 252 height 131
drag, startPoint x: 851, startPoint y: 162, endPoint x: 640, endPoint y: 105, distance: 218.6
click at [640, 105] on li "✓ Memberships Ultimate - Adult Expires on [DATE]" at bounding box center [756, 148] width 252 height 131
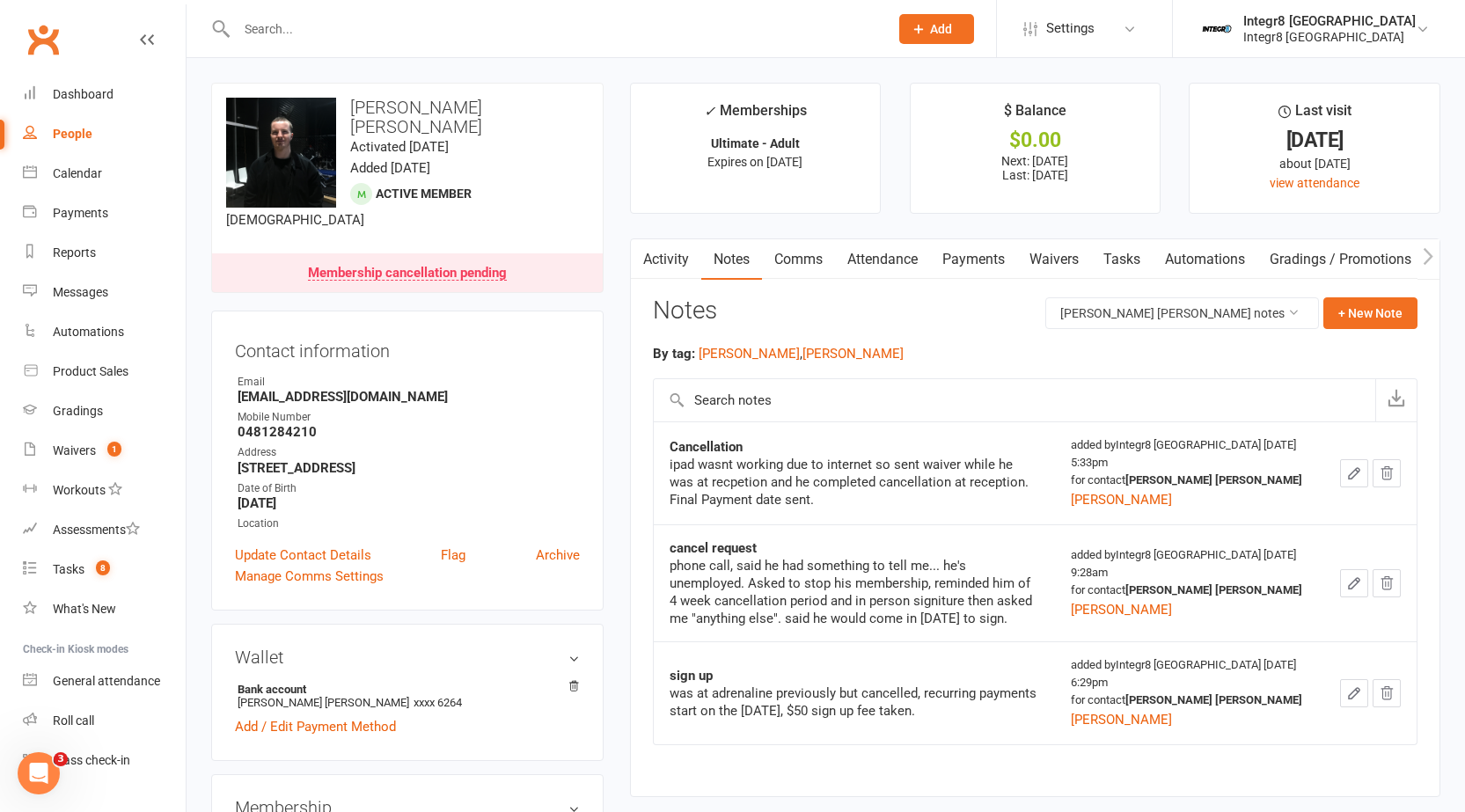
click at [680, 86] on li "✓ Memberships Ultimate - Adult Expires on [DATE]" at bounding box center [756, 148] width 252 height 131
drag, startPoint x: 697, startPoint y: 101, endPoint x: 880, endPoint y: 168, distance: 194.9
click at [880, 168] on li "✓ Memberships Ultimate - Adult Expires on [DATE]" at bounding box center [756, 148] width 252 height 131
click at [910, 177] on li "$ Balance $0.00 Next: [DATE] Last: [DATE]" at bounding box center [1035, 148] width 252 height 131
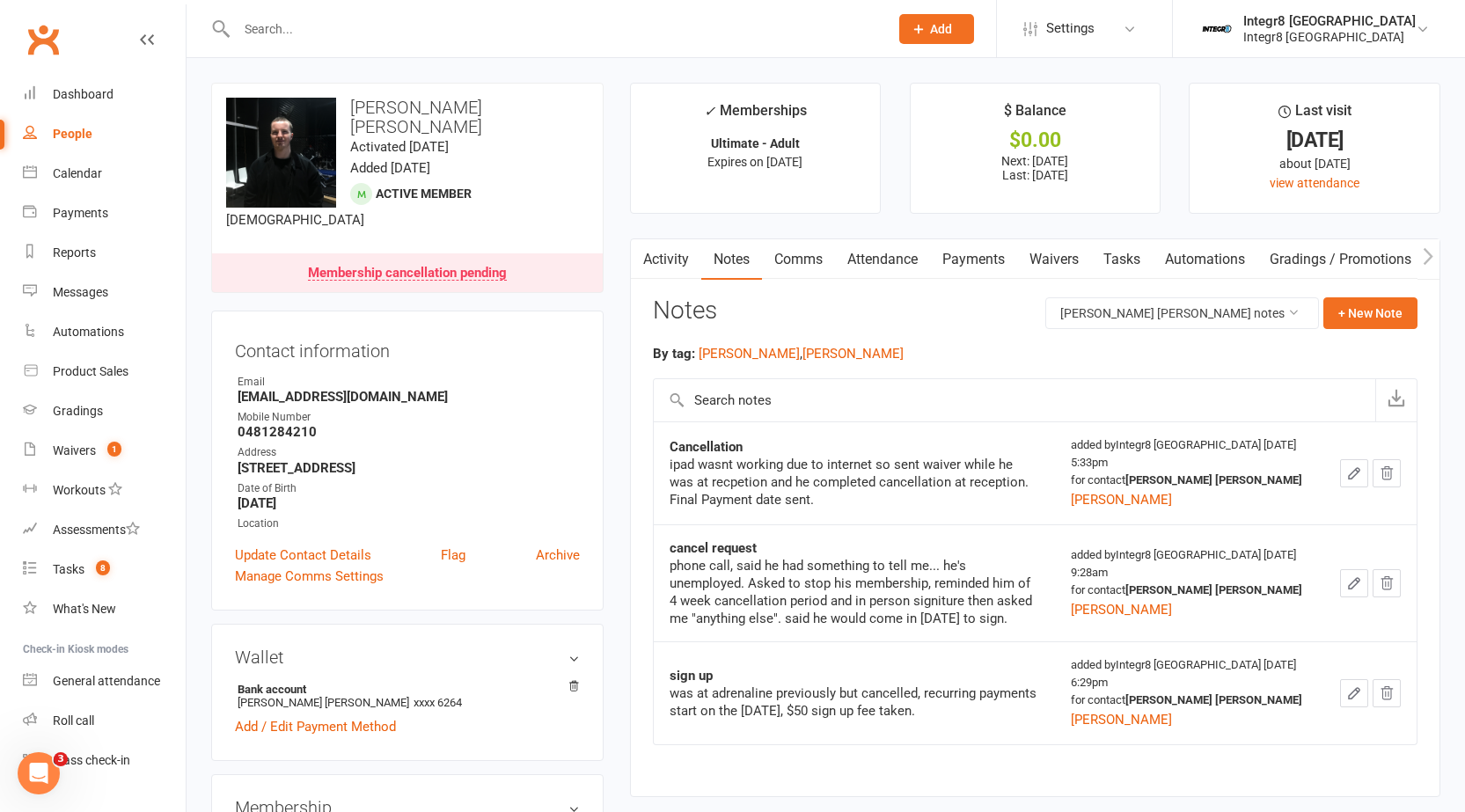
click at [1072, 154] on p "Next: [DATE] Last: [DATE]" at bounding box center [1035, 168] width 218 height 28
click at [1069, 161] on p "Next: [DATE] Last: [DATE]" at bounding box center [1035, 168] width 218 height 28
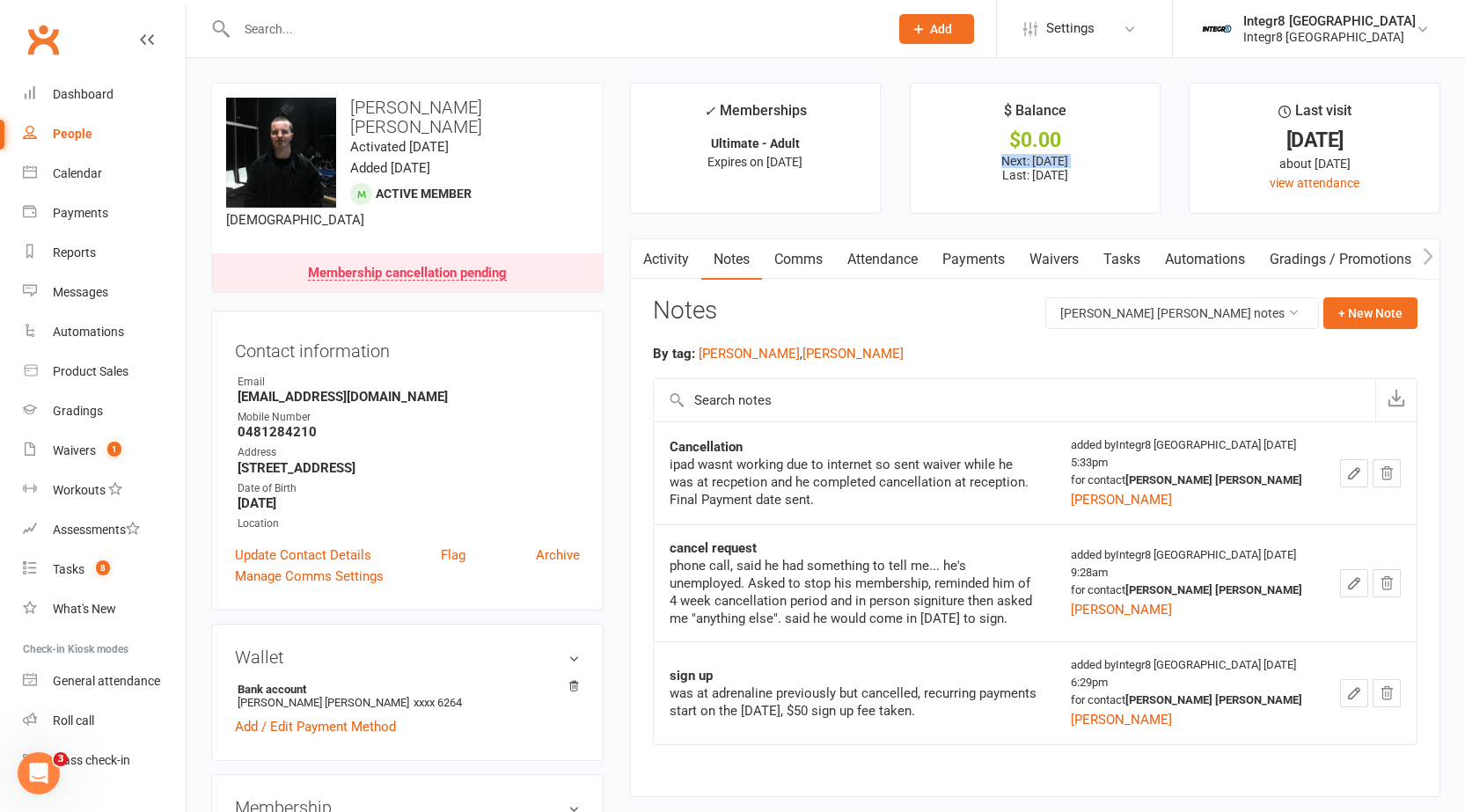
click at [1069, 161] on p "Next: [DATE] Last: [DATE]" at bounding box center [1035, 168] width 218 height 28
click at [1069, 172] on p "Next: [DATE] Last: [DATE]" at bounding box center [1035, 168] width 218 height 28
drag, startPoint x: 1110, startPoint y: 180, endPoint x: 946, endPoint y: 109, distance: 178.7
click at [946, 109] on li "$ Balance $0.00 Next: [DATE] Last: [DATE]" at bounding box center [1035, 148] width 252 height 131
